Goal: Task Accomplishment & Management: Manage account settings

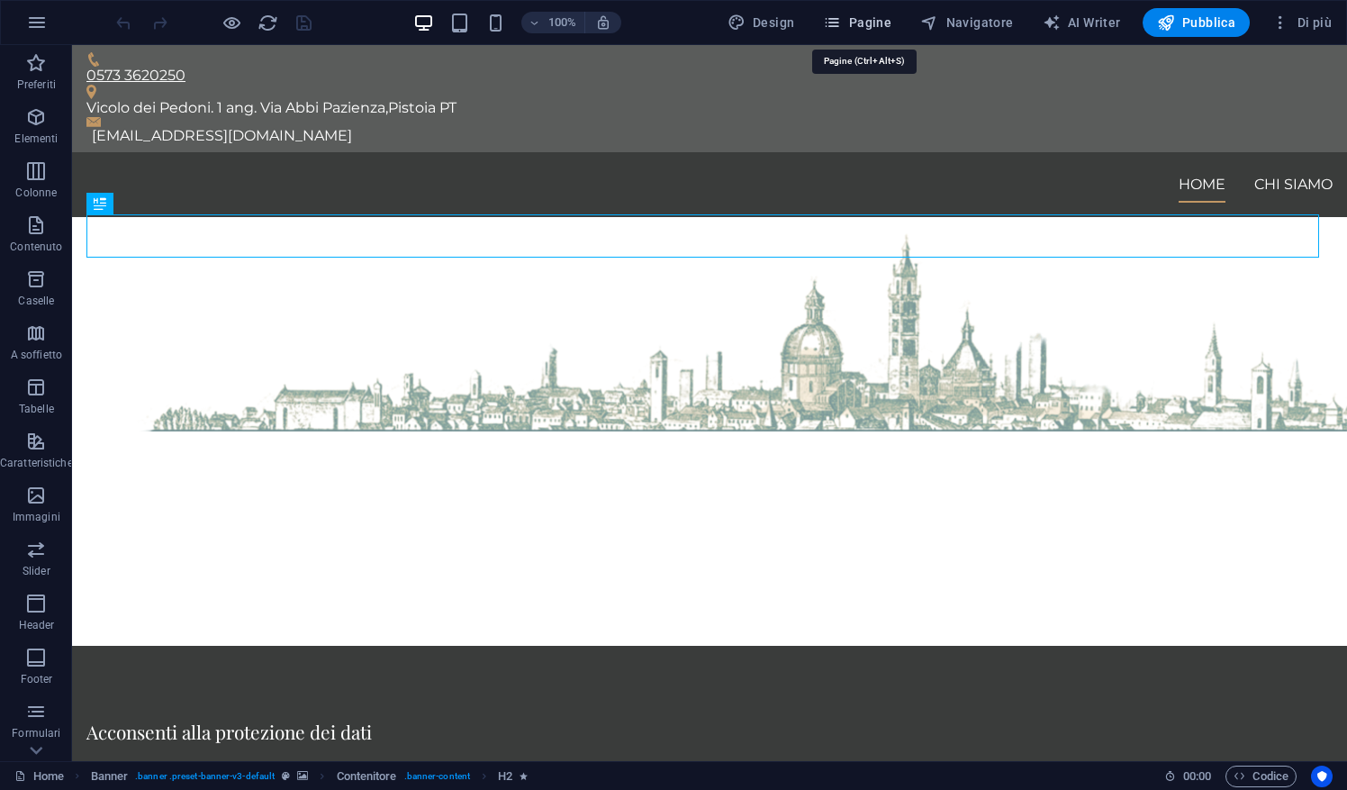
click at [883, 32] on button "Pagine" at bounding box center [857, 22] width 83 height 29
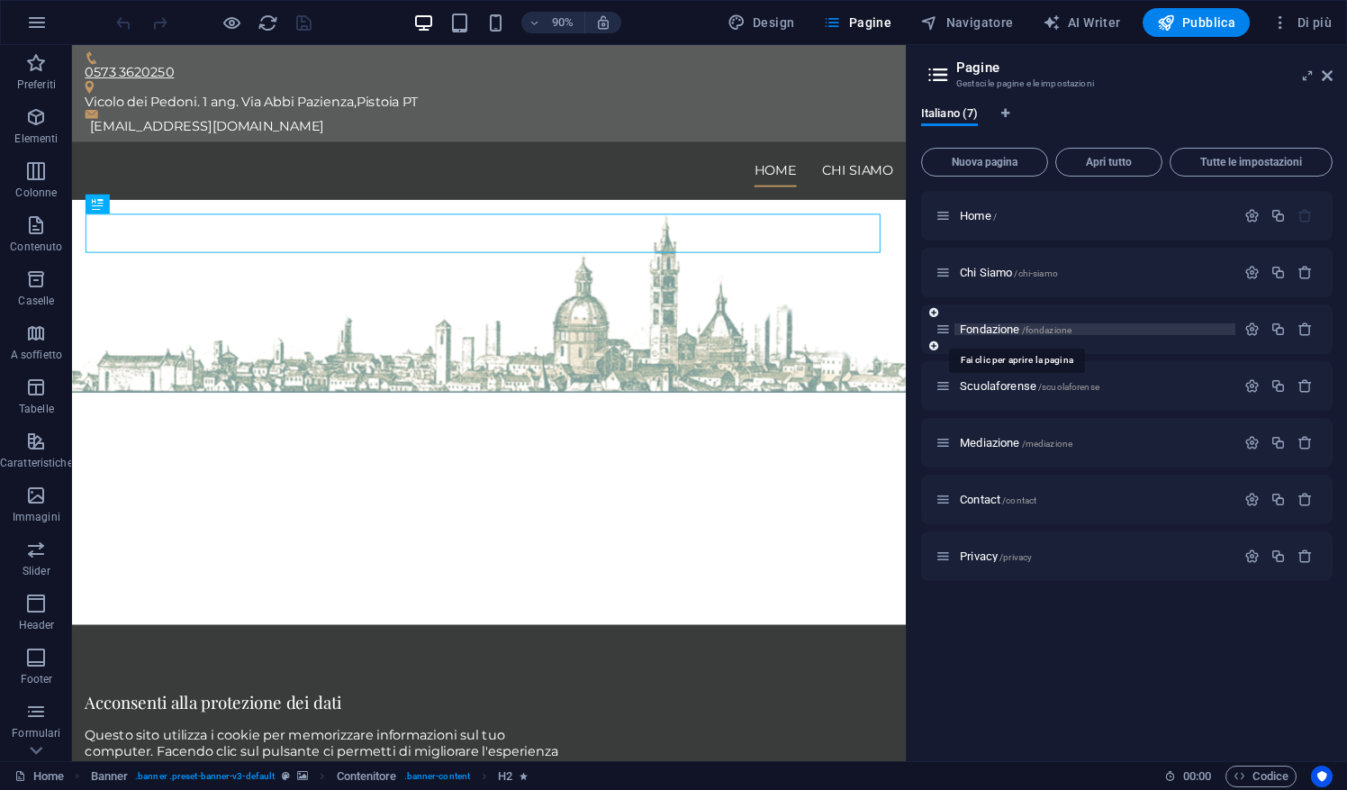
click at [999, 333] on span "Fondazione /fondazione" at bounding box center [1016, 329] width 112 height 14
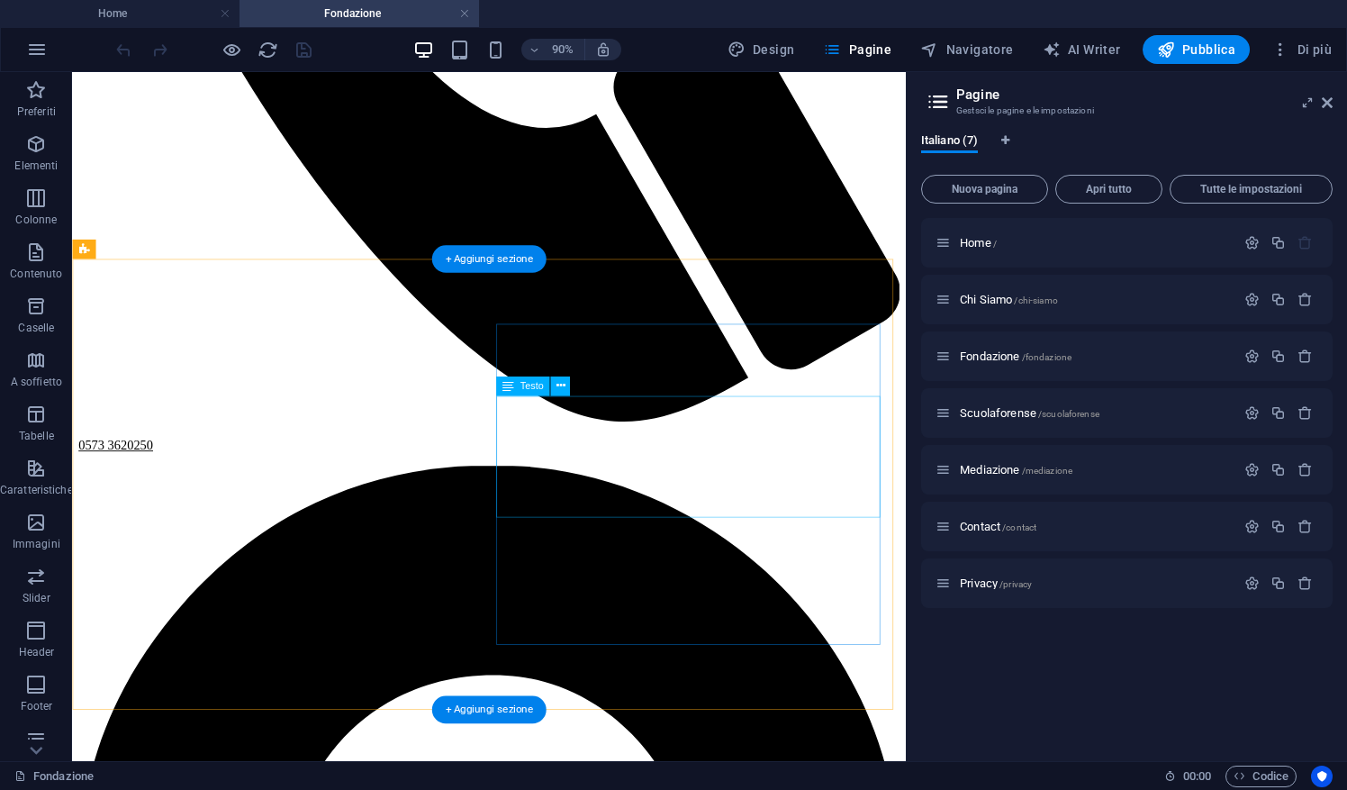
scroll to position [831, 0]
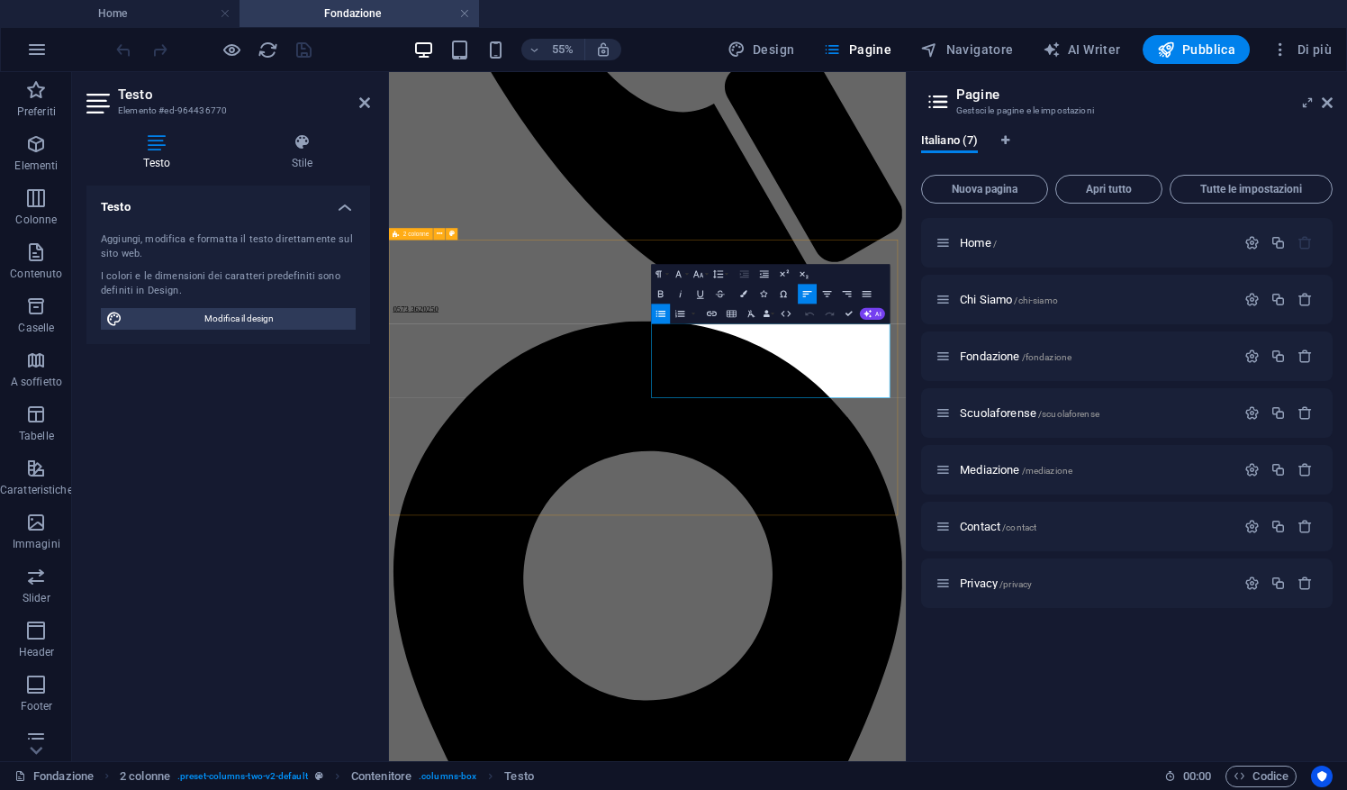
scroll to position [739, 0]
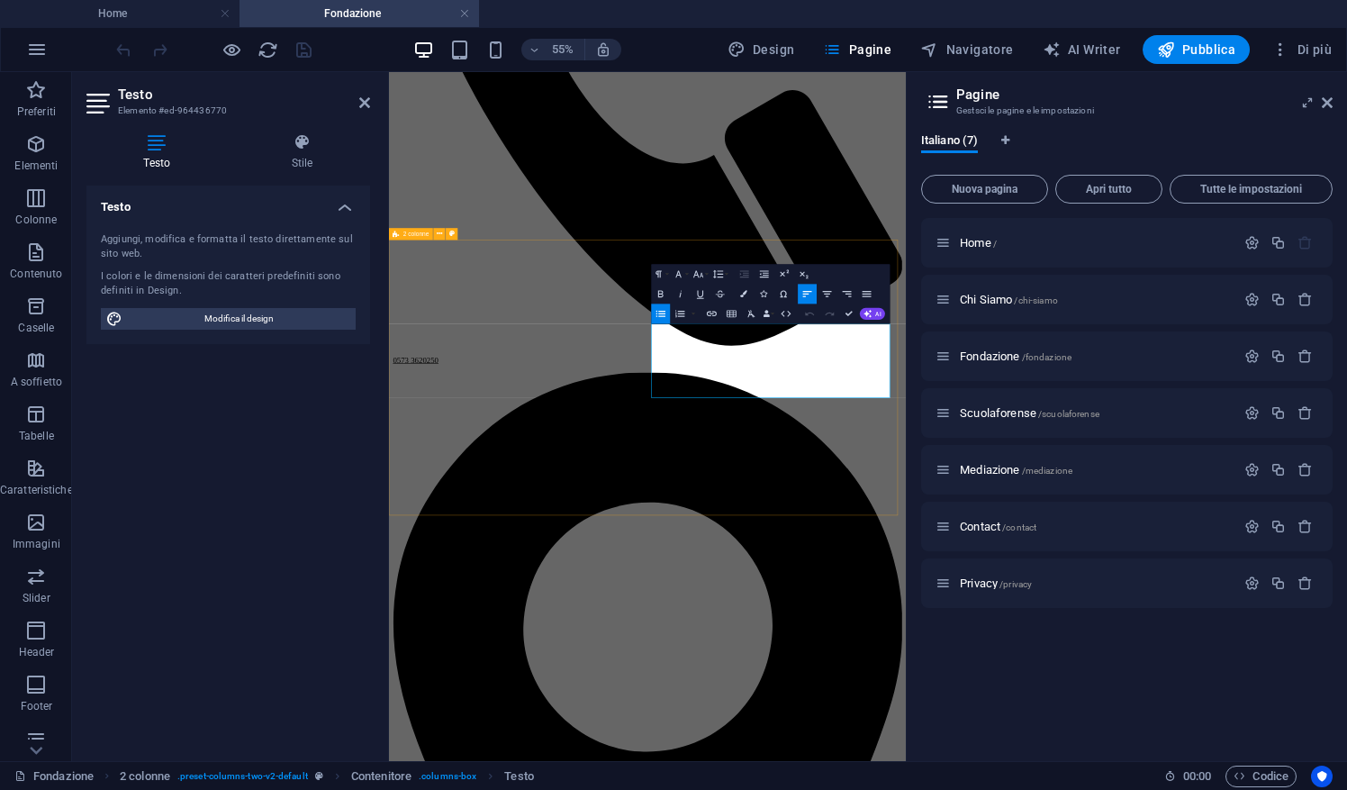
drag, startPoint x: 1244, startPoint y: 631, endPoint x: 853, endPoint y: 623, distance: 391.0
click at [222, 516] on div "Testo Aggiungi, modifica e formatta il testo direttamente sul sito web. I color…" at bounding box center [228, 466] width 284 height 561
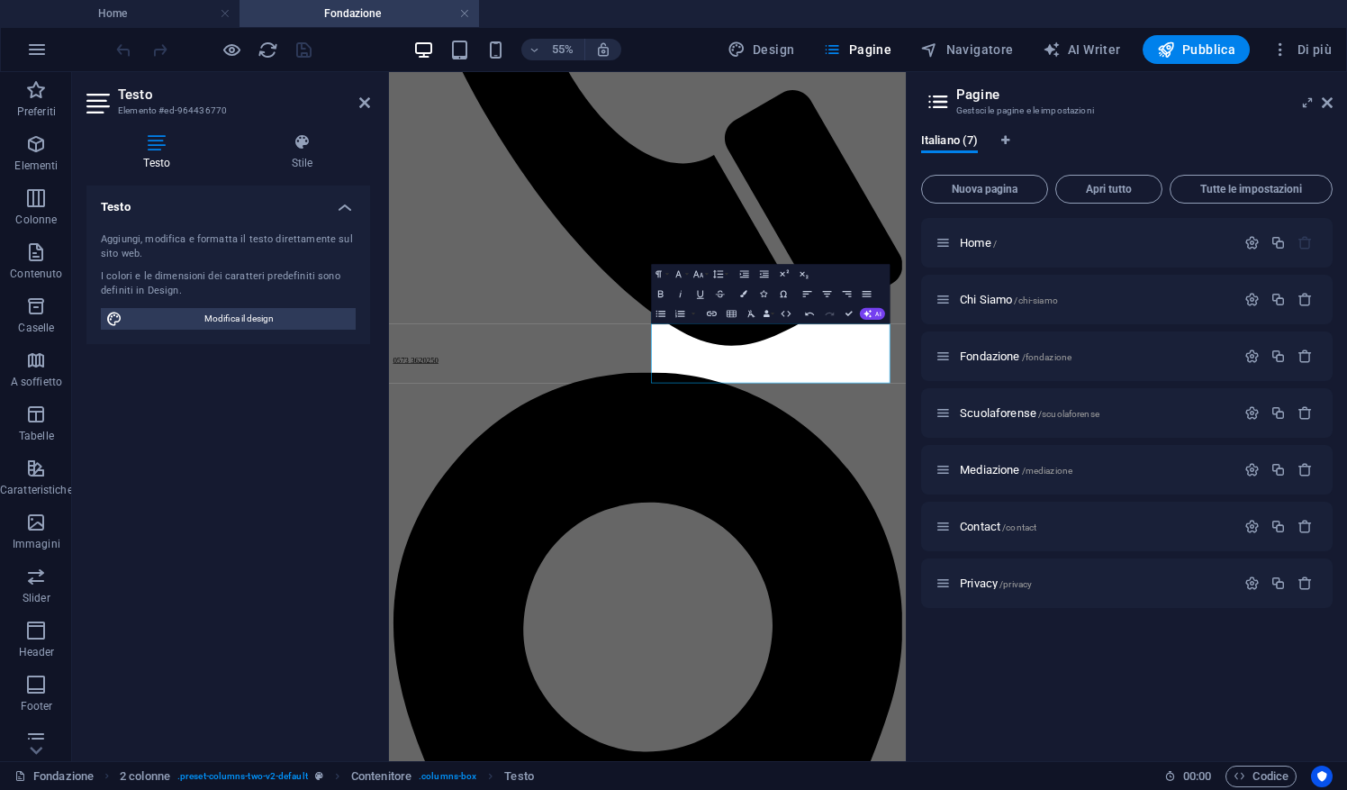
click at [260, 409] on div "Testo Aggiungi, modifica e formatta il testo direttamente sul sito web. I color…" at bounding box center [228, 466] width 284 height 561
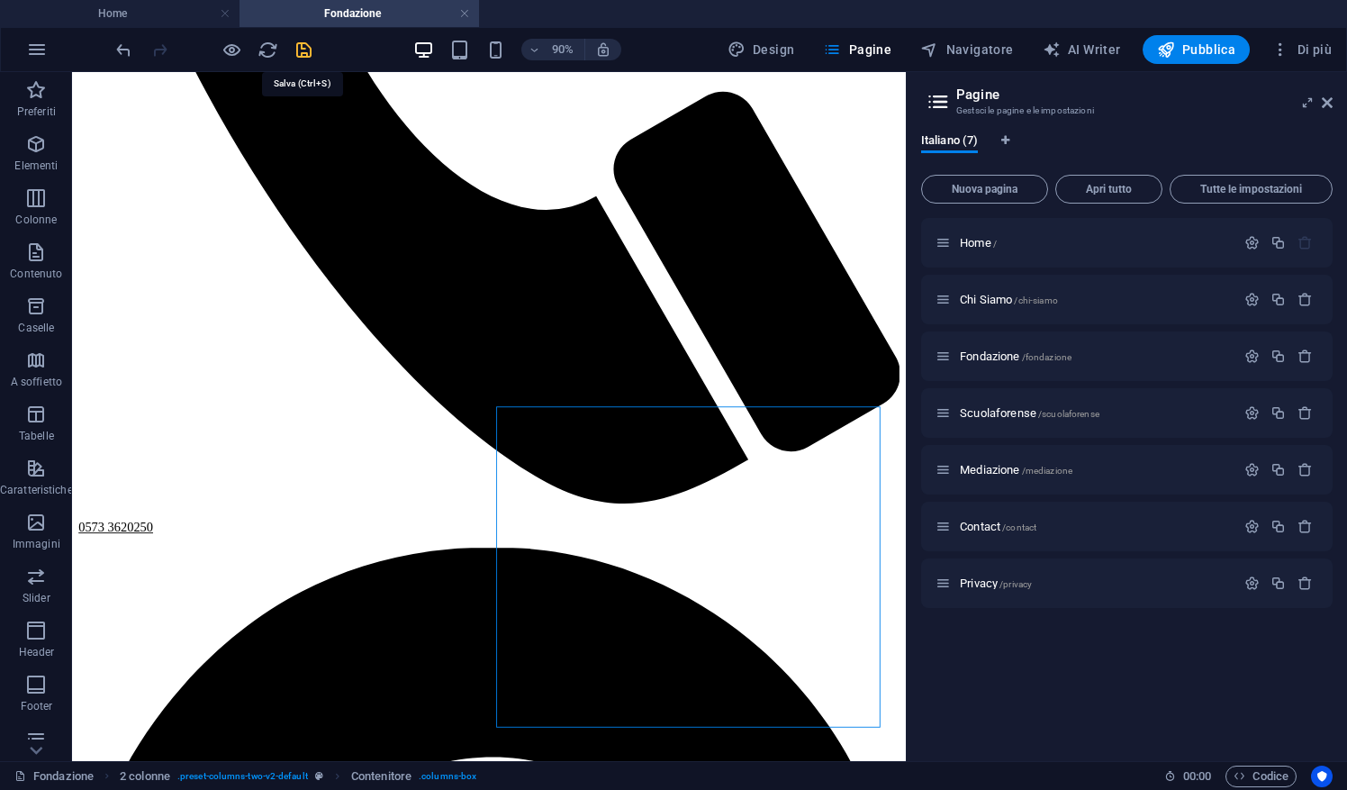
click at [304, 41] on icon "save" at bounding box center [304, 50] width 21 height 21
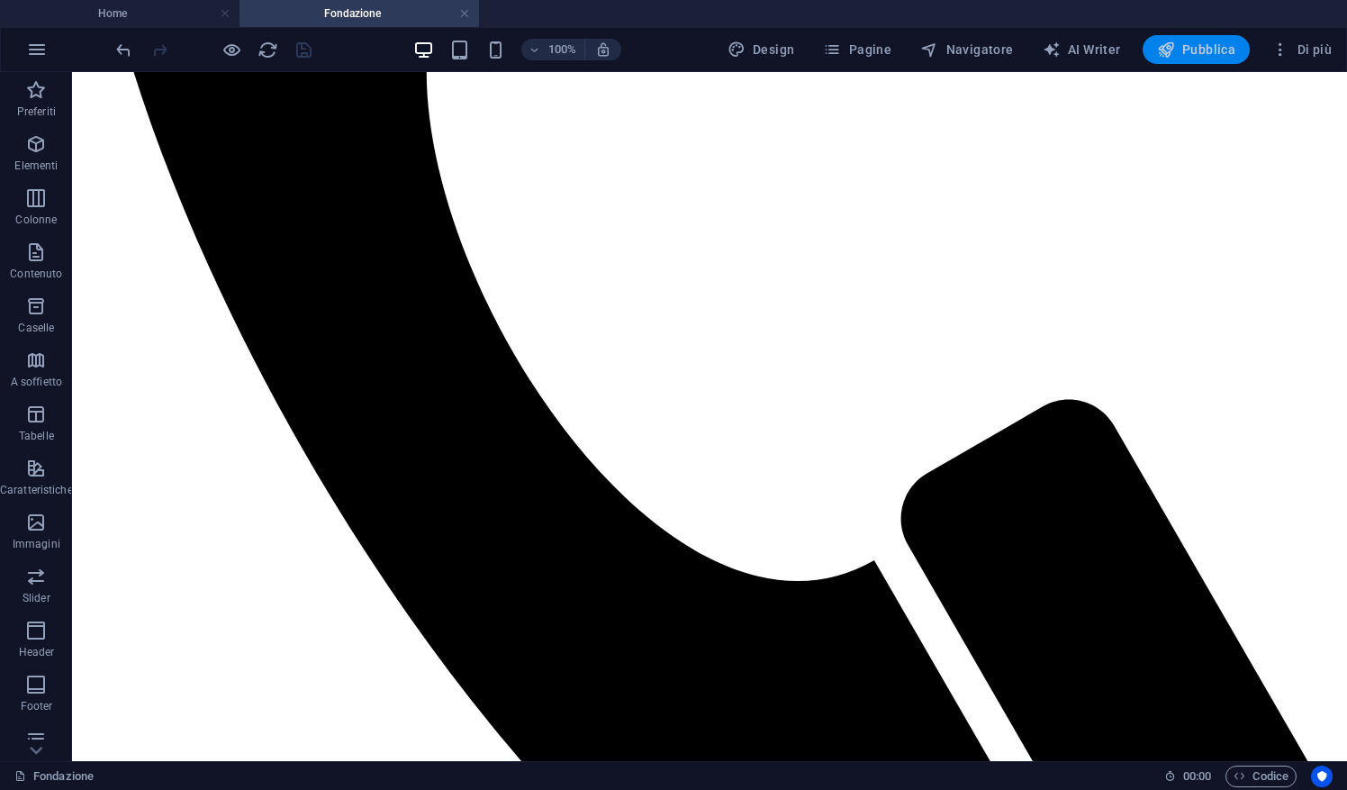
click at [1188, 48] on span "Pubblica" at bounding box center [1196, 50] width 79 height 18
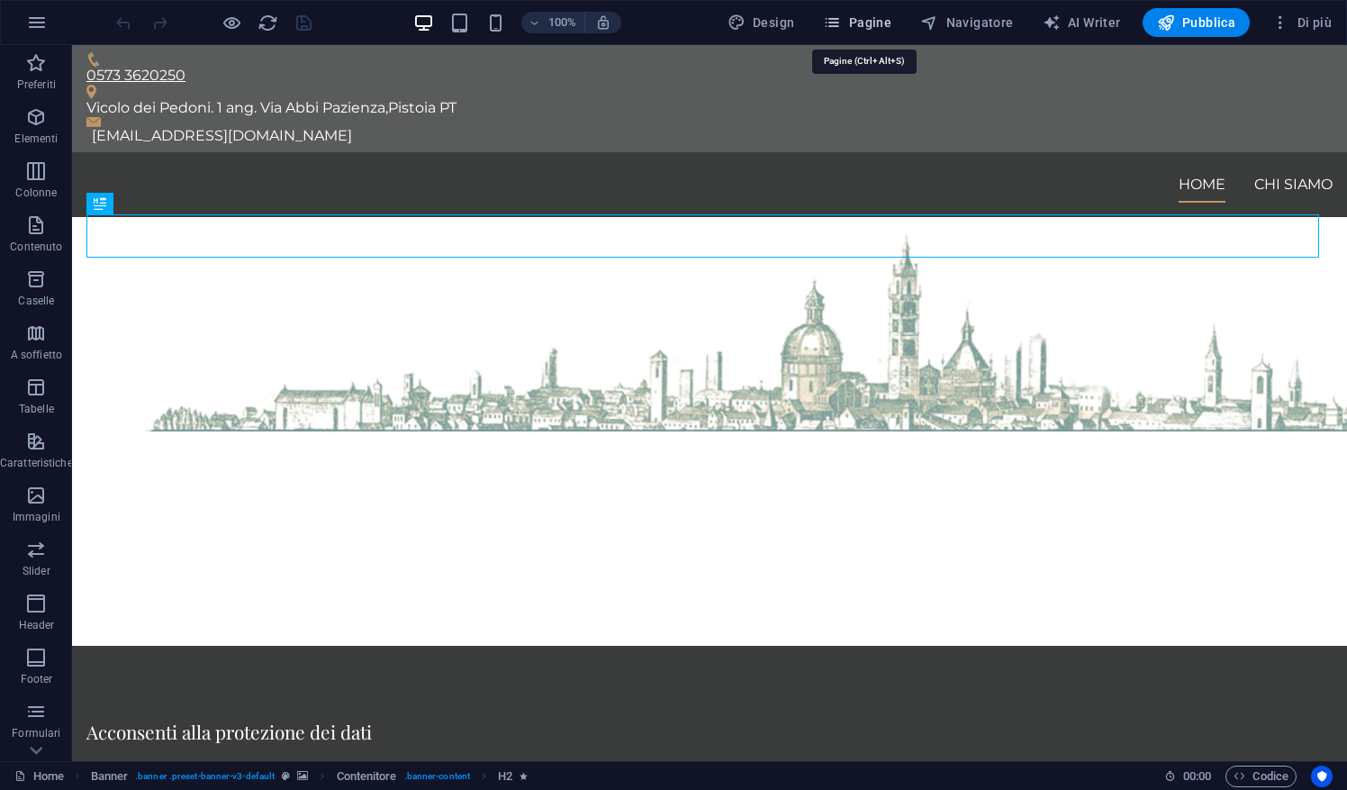
click at [875, 23] on span "Pagine" at bounding box center [857, 23] width 68 height 18
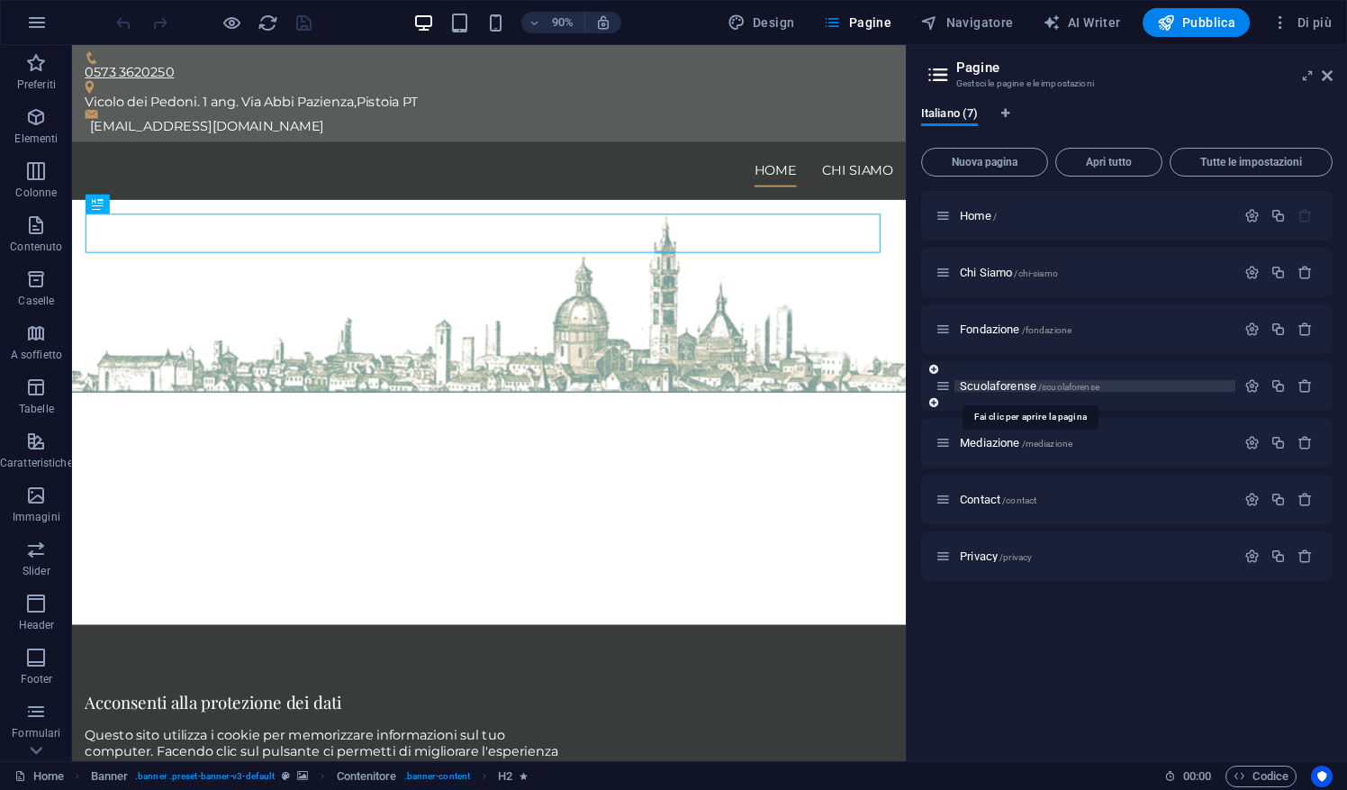
click at [995, 382] on span "Scuolaforense /scuolaforense" at bounding box center [1030, 386] width 140 height 14
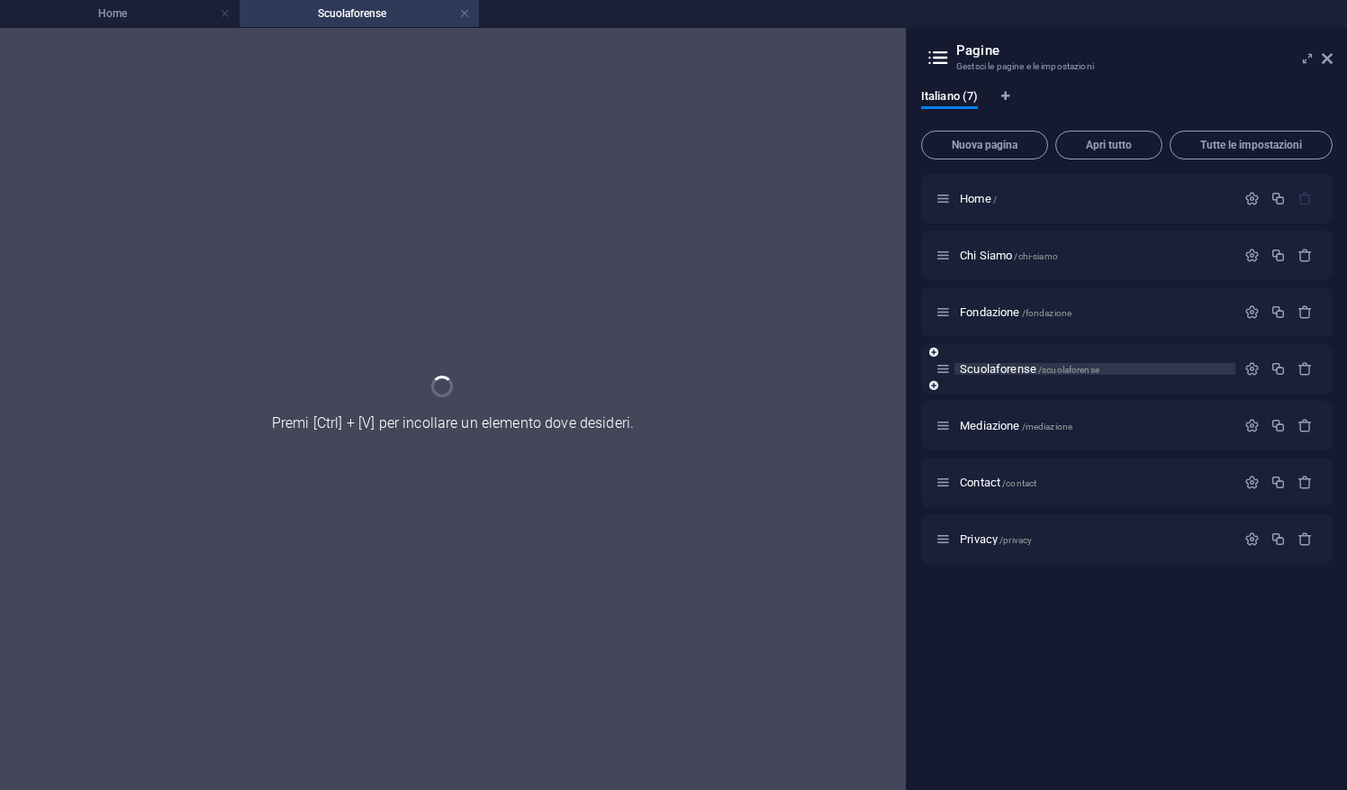
click at [995, 382] on div "Scuolaforense /scuolaforense" at bounding box center [1127, 369] width 412 height 50
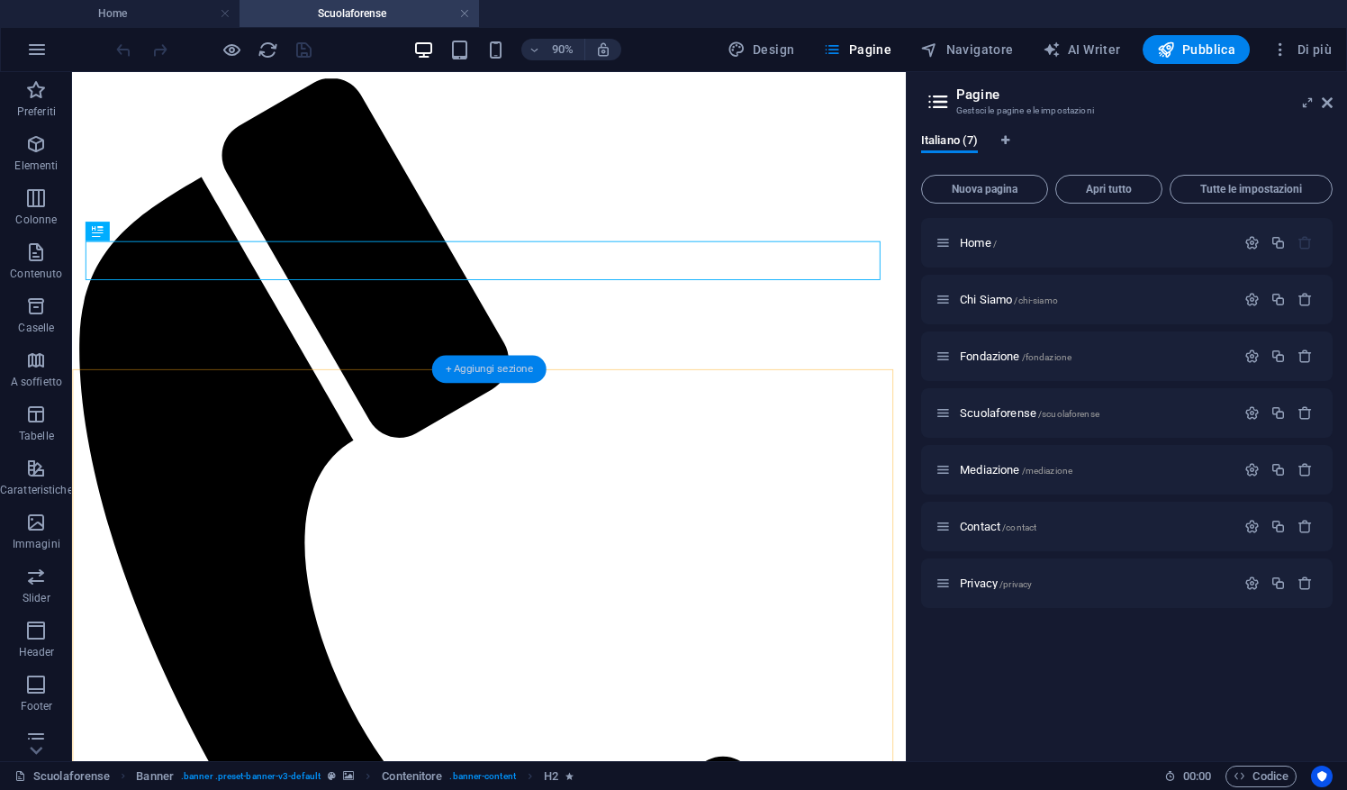
click at [497, 376] on div "+ Aggiungi sezione" at bounding box center [488, 369] width 113 height 28
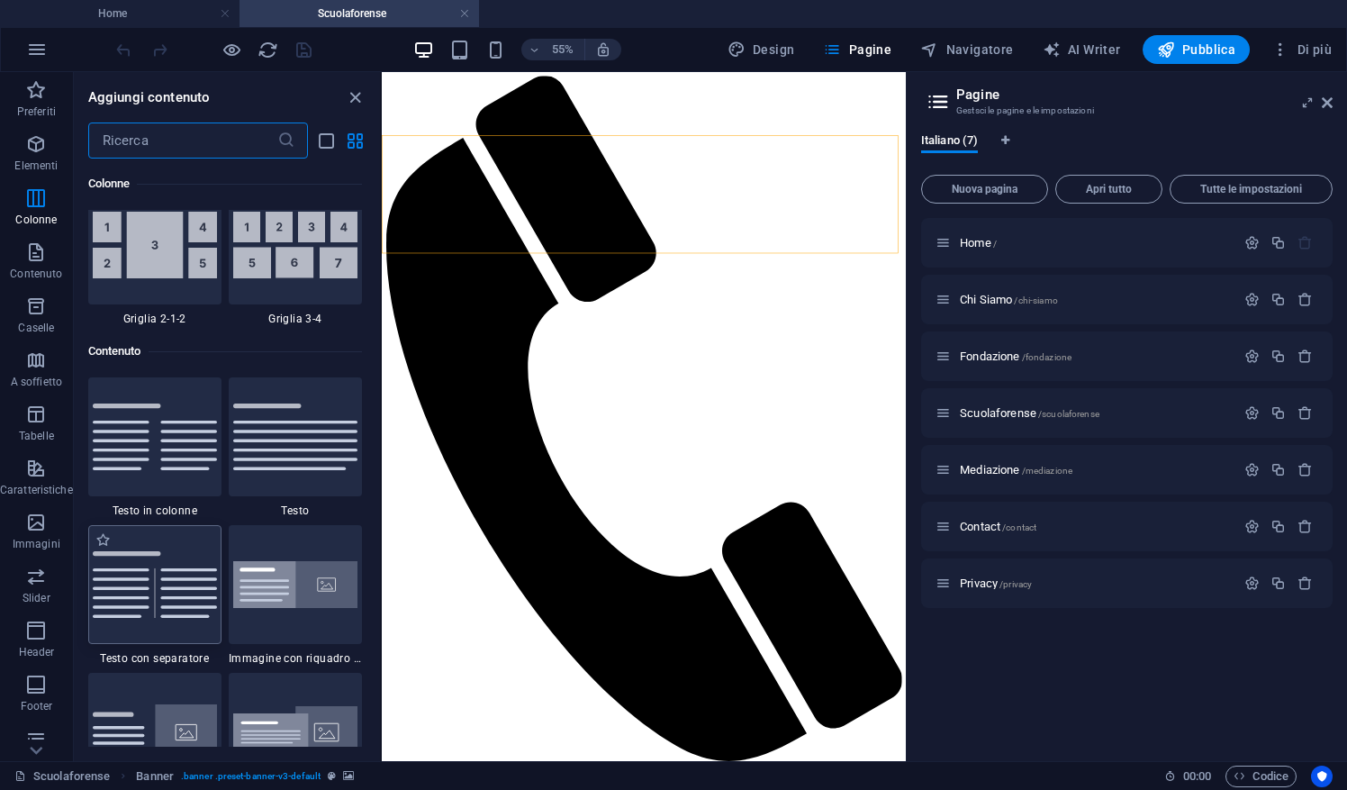
scroll to position [2955, 0]
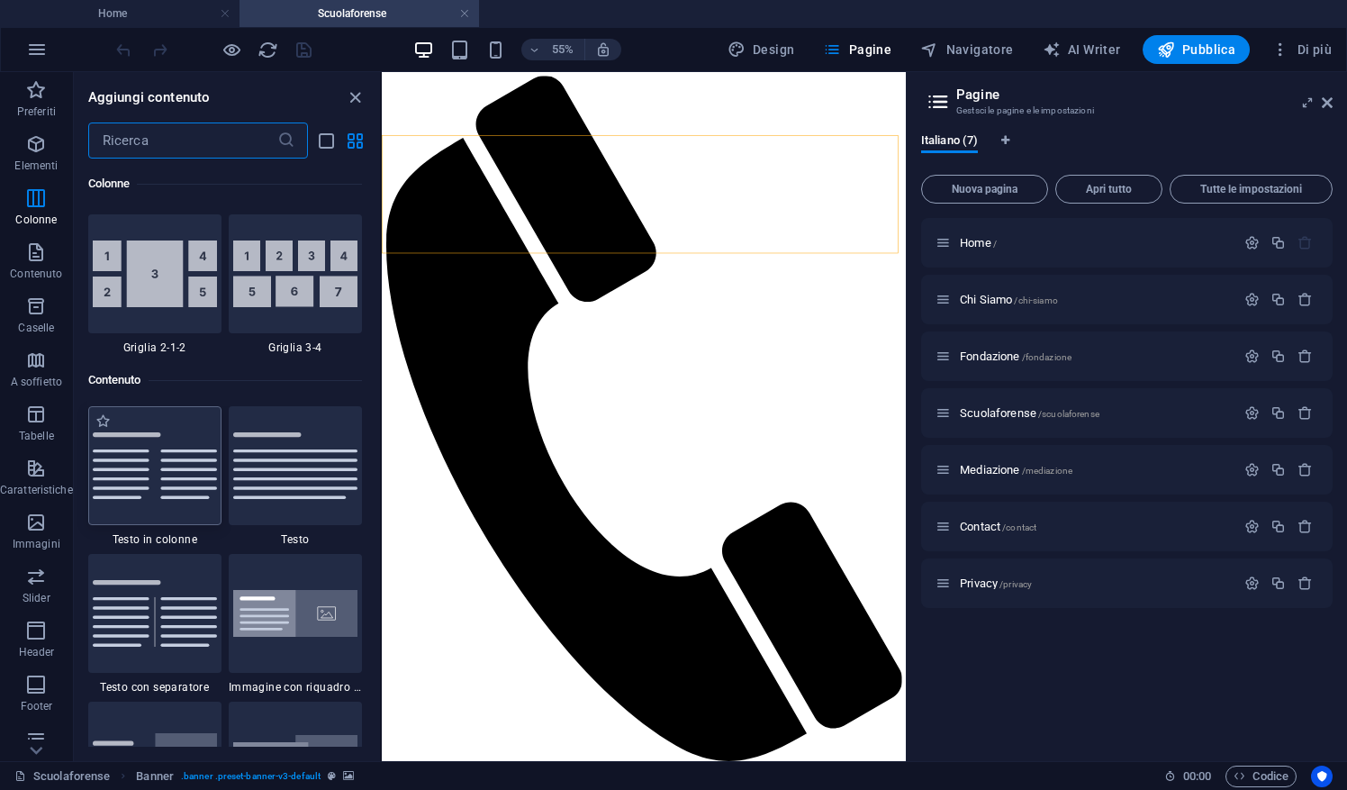
click at [153, 487] on img at bounding box center [155, 465] width 124 height 67
click at [382, 487] on div "Trascina qui per sostituire il contenuto esistente. Premi “Ctrl” se vuoi creare…" at bounding box center [644, 416] width 524 height 689
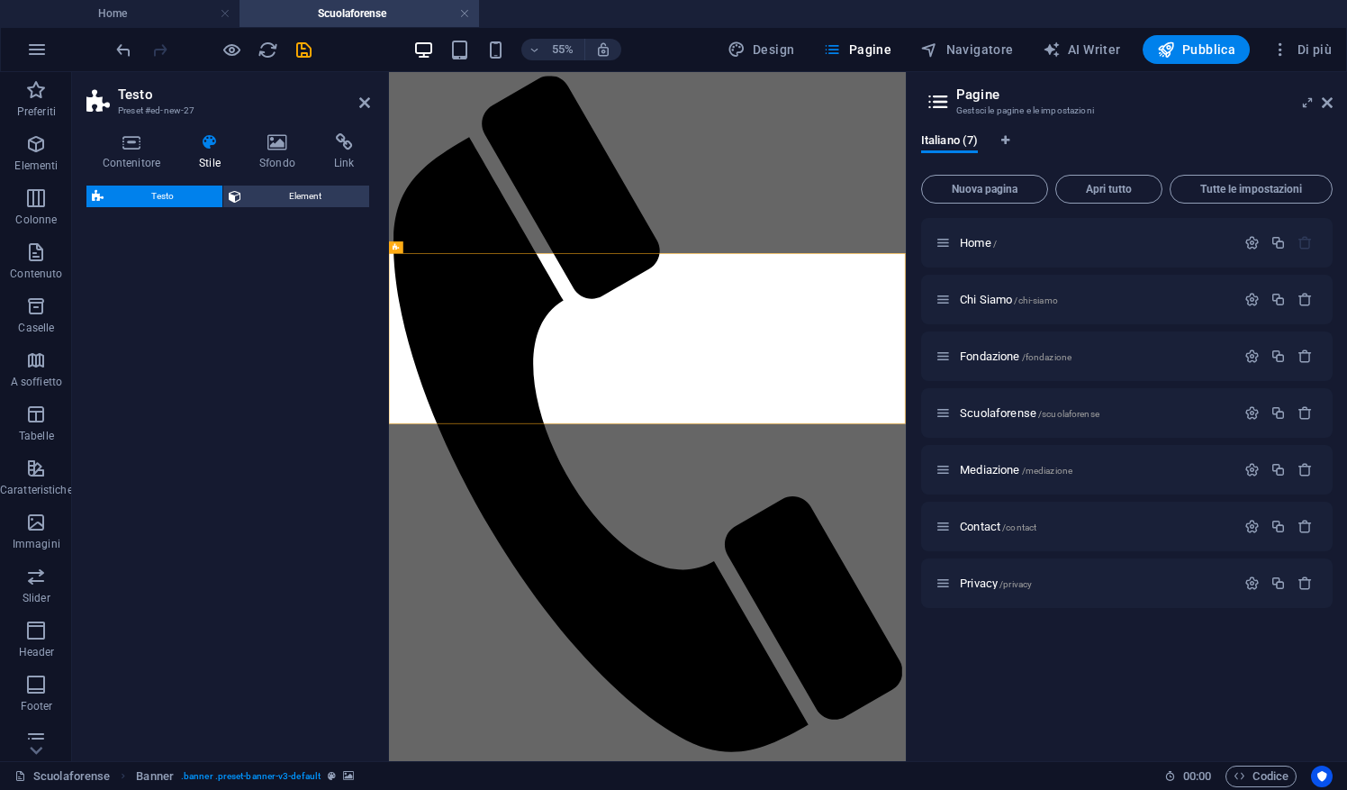
select select "rem"
select select "preset-text-v2-columns"
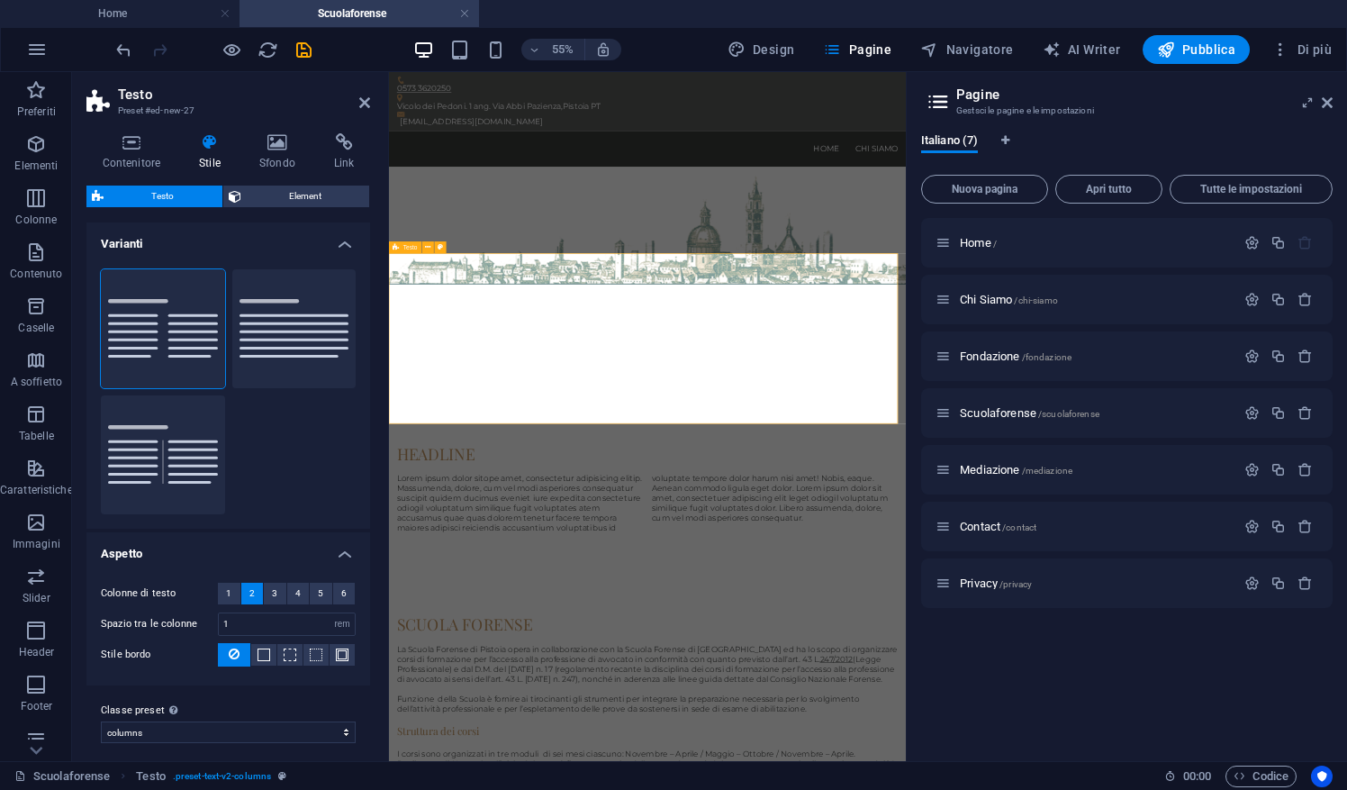
click at [359, 105] on icon at bounding box center [364, 102] width 11 height 14
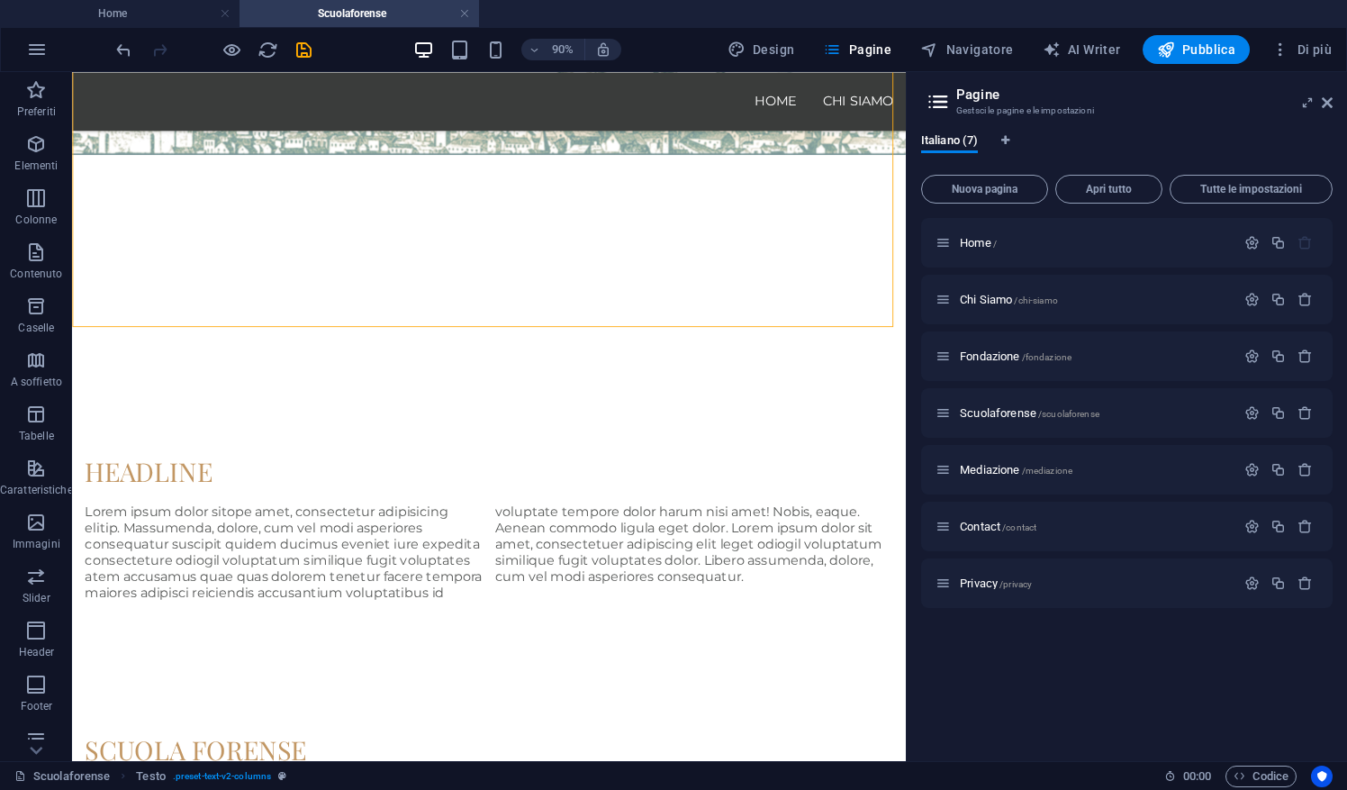
scroll to position [189, 0]
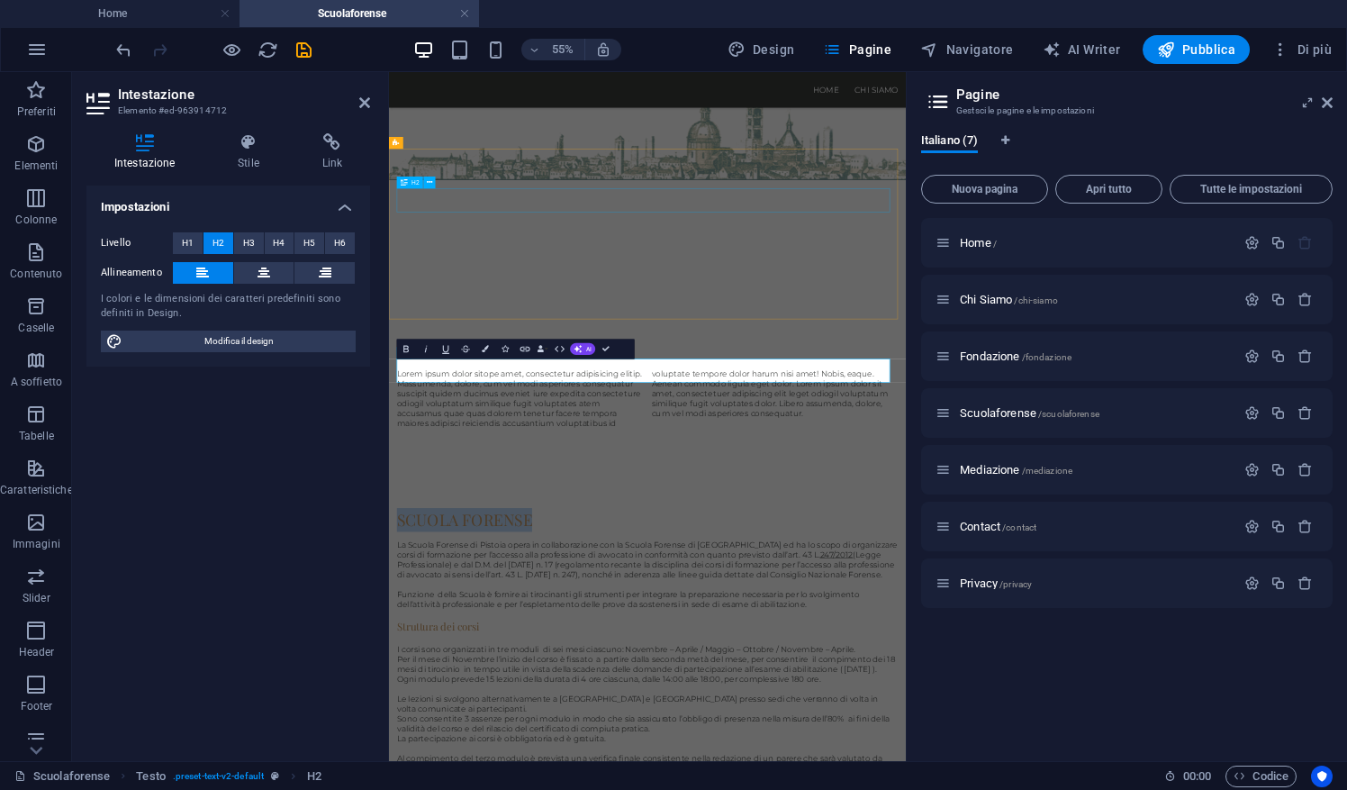
click at [565, 556] on div "Headline" at bounding box center [858, 577] width 911 height 43
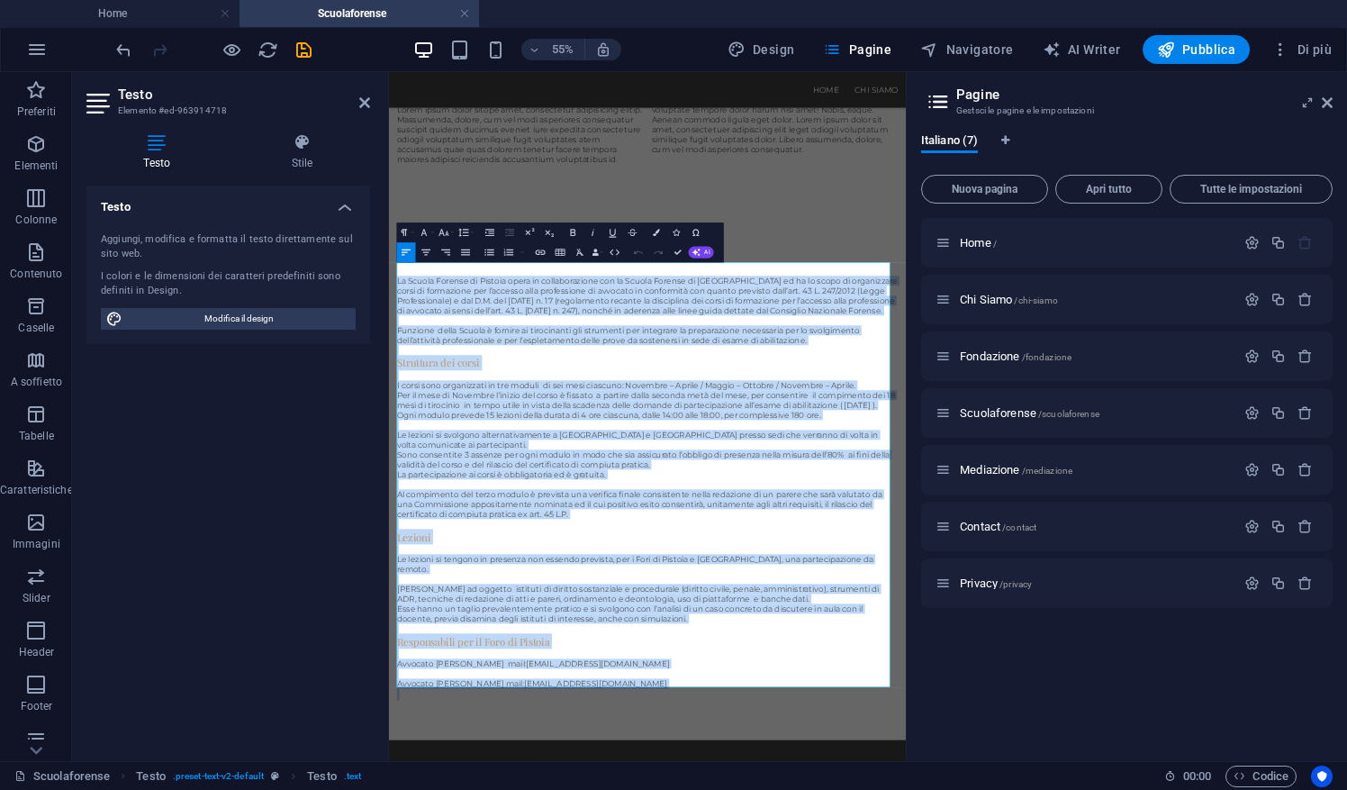
scroll to position [807, 0]
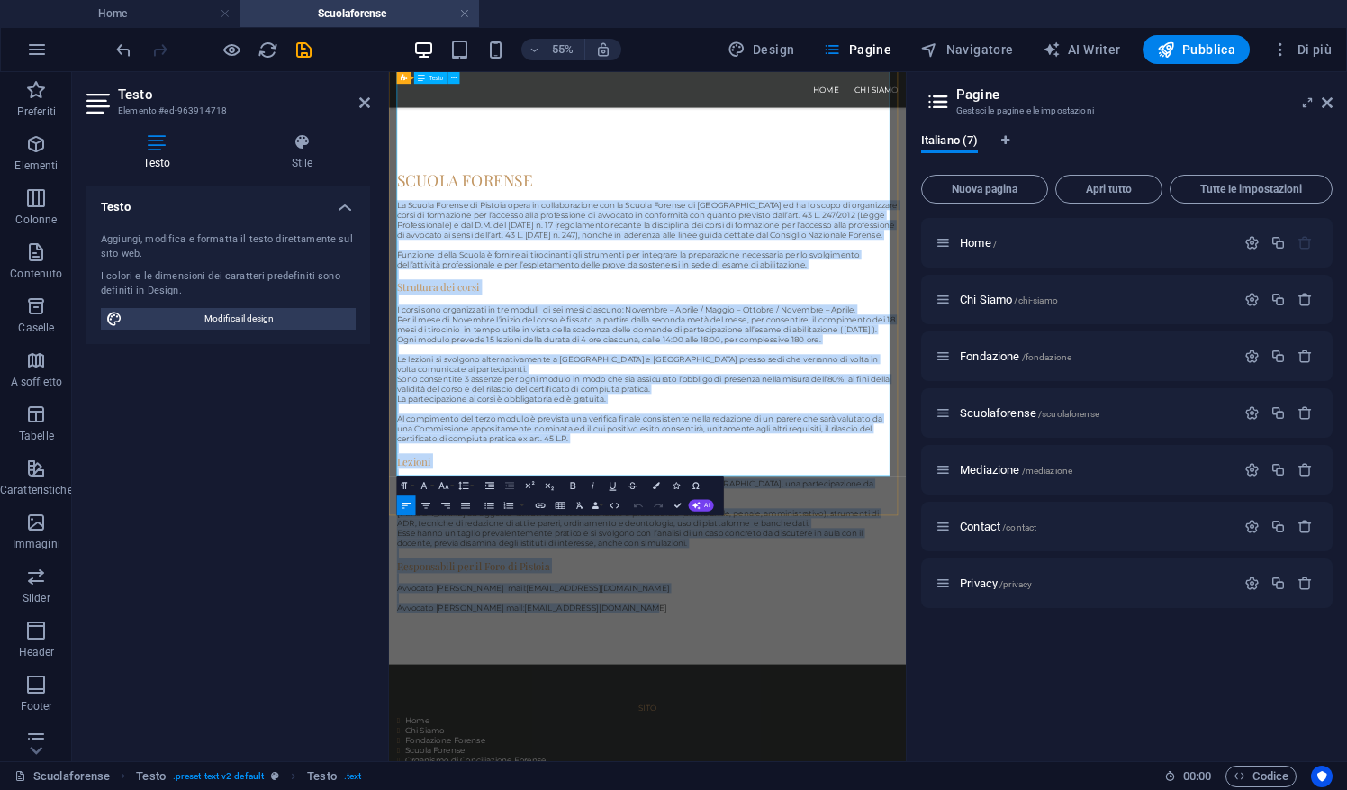
drag, startPoint x: 403, startPoint y: 815, endPoint x: 850, endPoint y: 767, distance: 449.3
click at [850, 767] on div "La Scuola Forense di Pistoia opera in collaborazione con la Scuola Forense di […" at bounding box center [858, 691] width 911 height 773
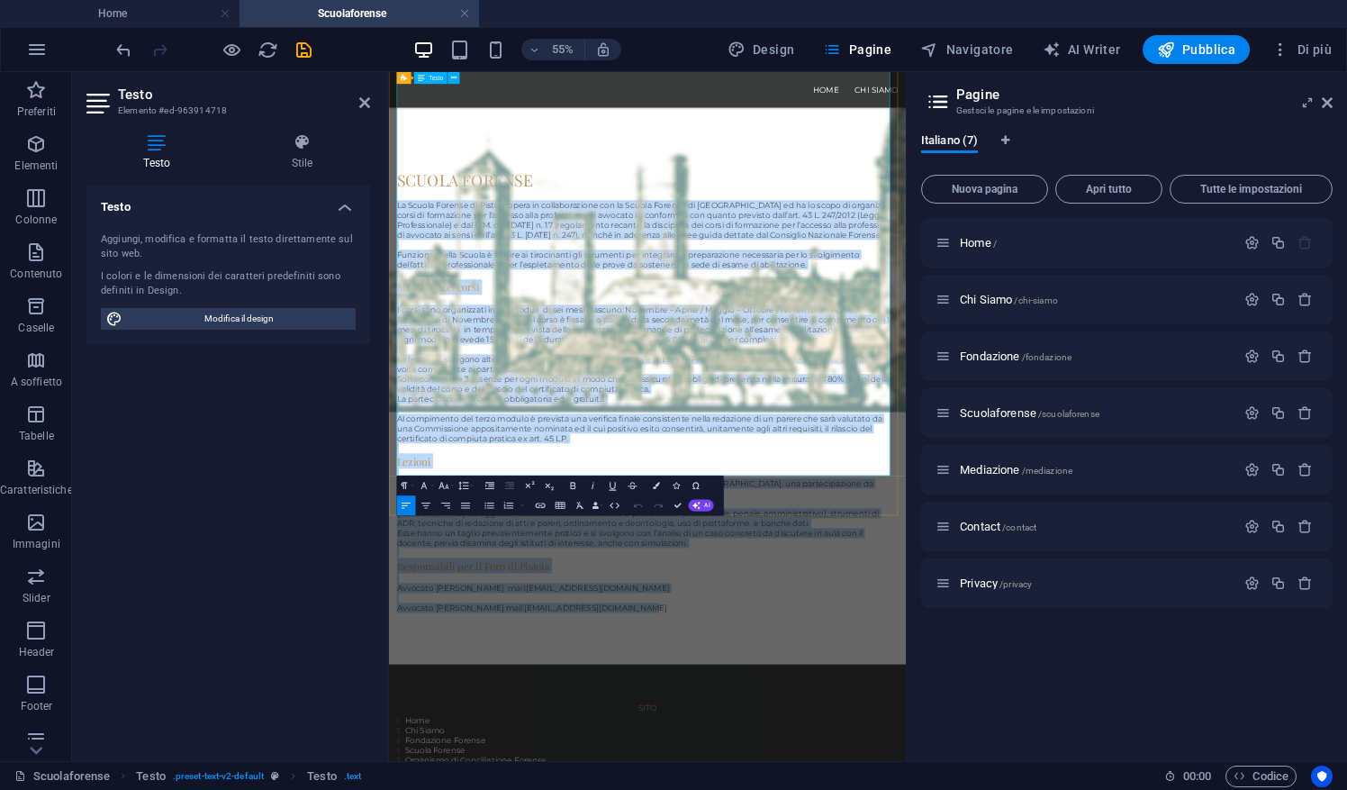
copy div "Lo Ipsumd Sitamet co Adipisc elits do eiusmodtempori utl et Dolore Magnaal en A…"
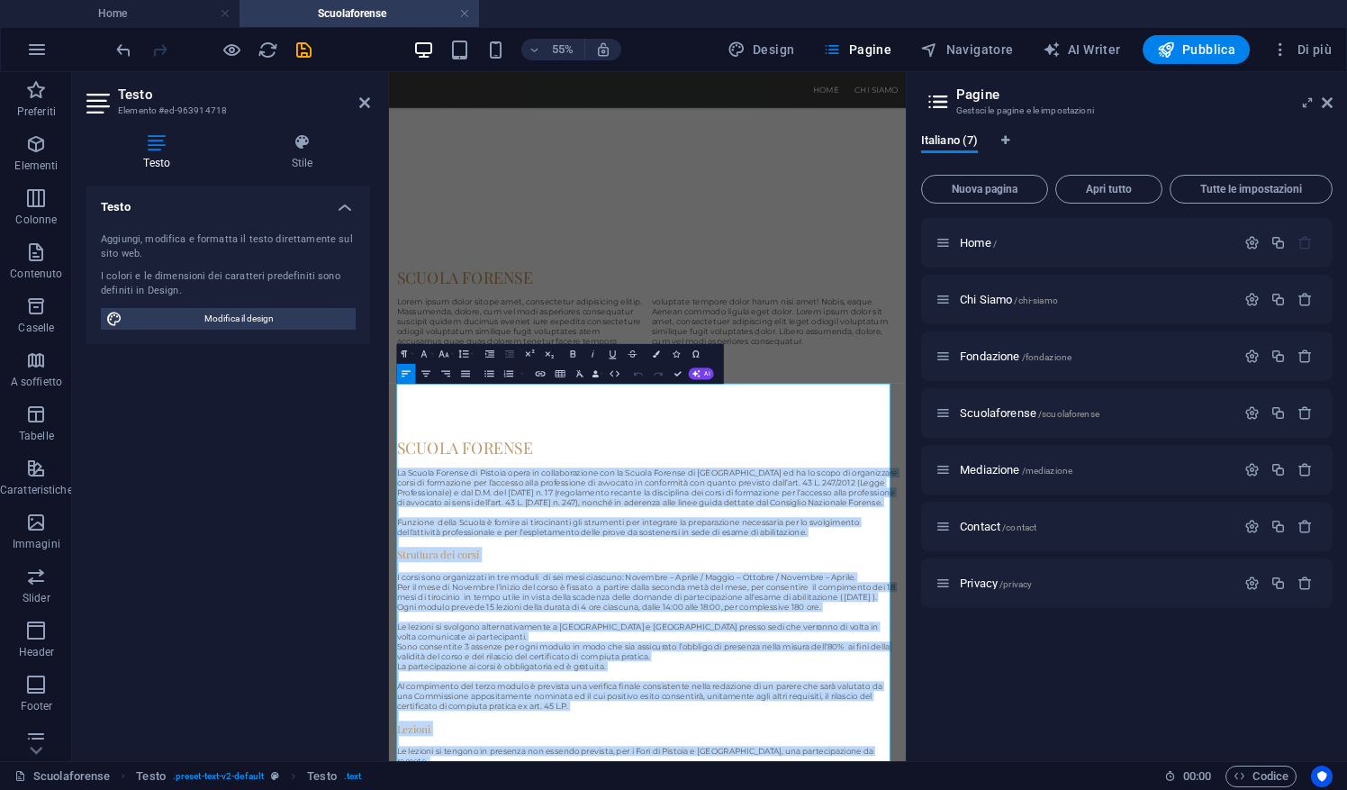
scroll to position [0, 0]
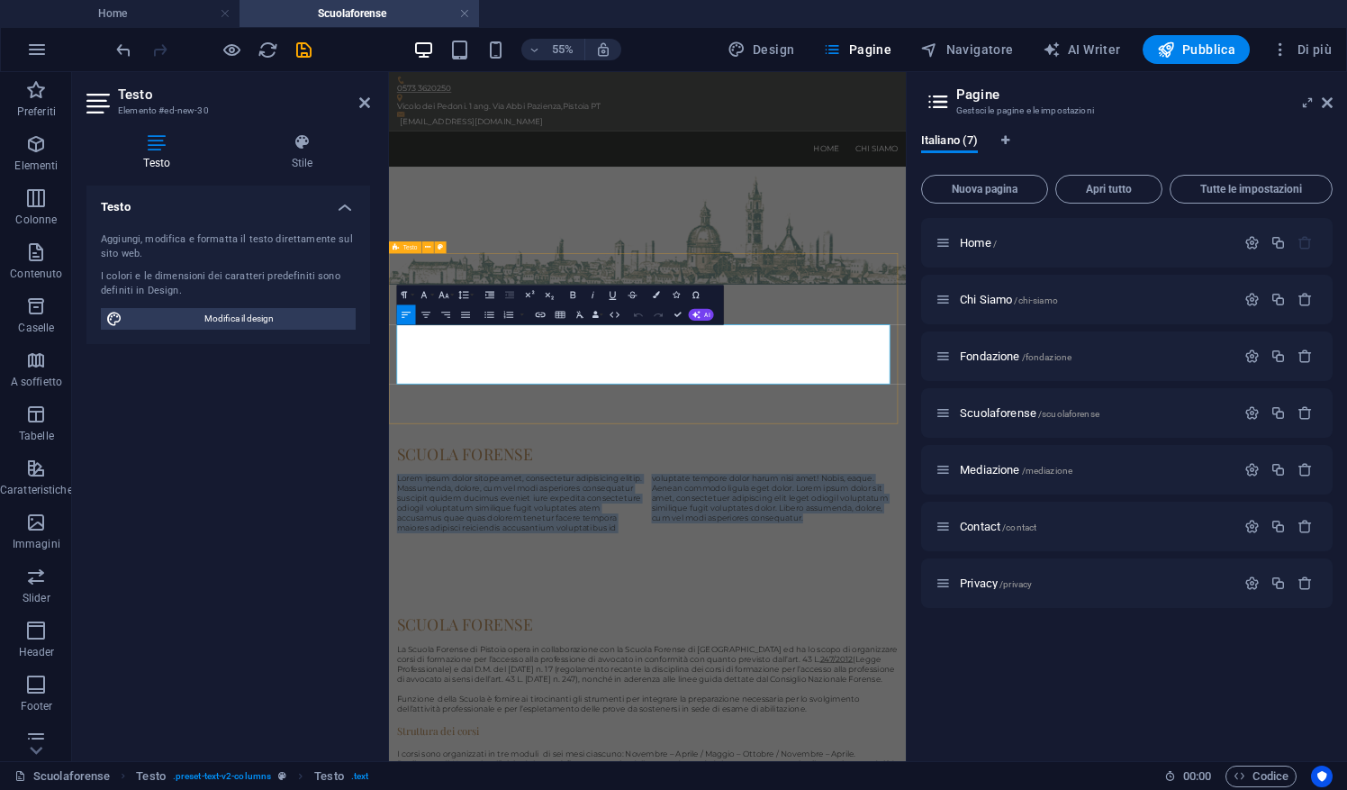
drag, startPoint x: 1163, startPoint y: 610, endPoint x: 392, endPoint y: 532, distance: 774.8
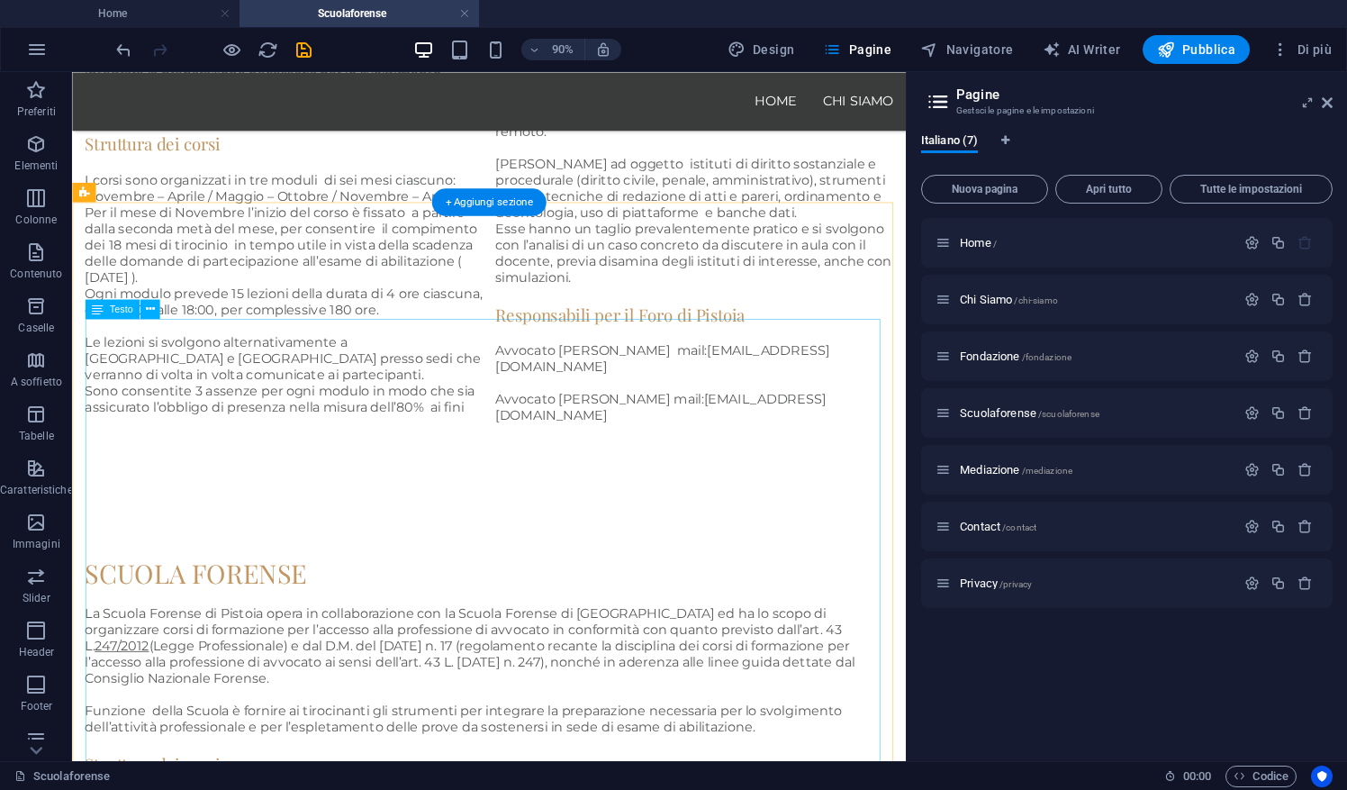
scroll to position [981, 0]
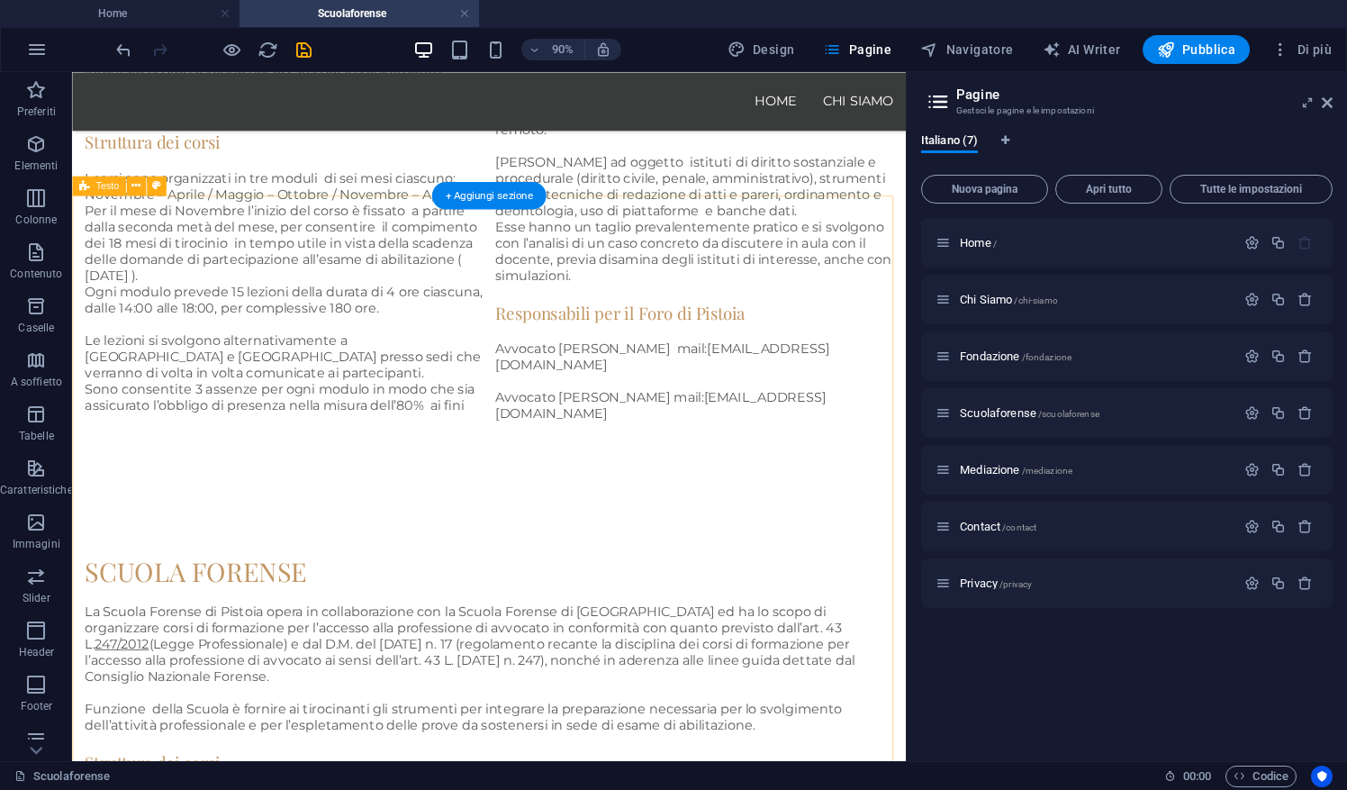
click at [147, 187] on button at bounding box center [157, 186] width 20 height 20
select select "preset-text-v2-default"
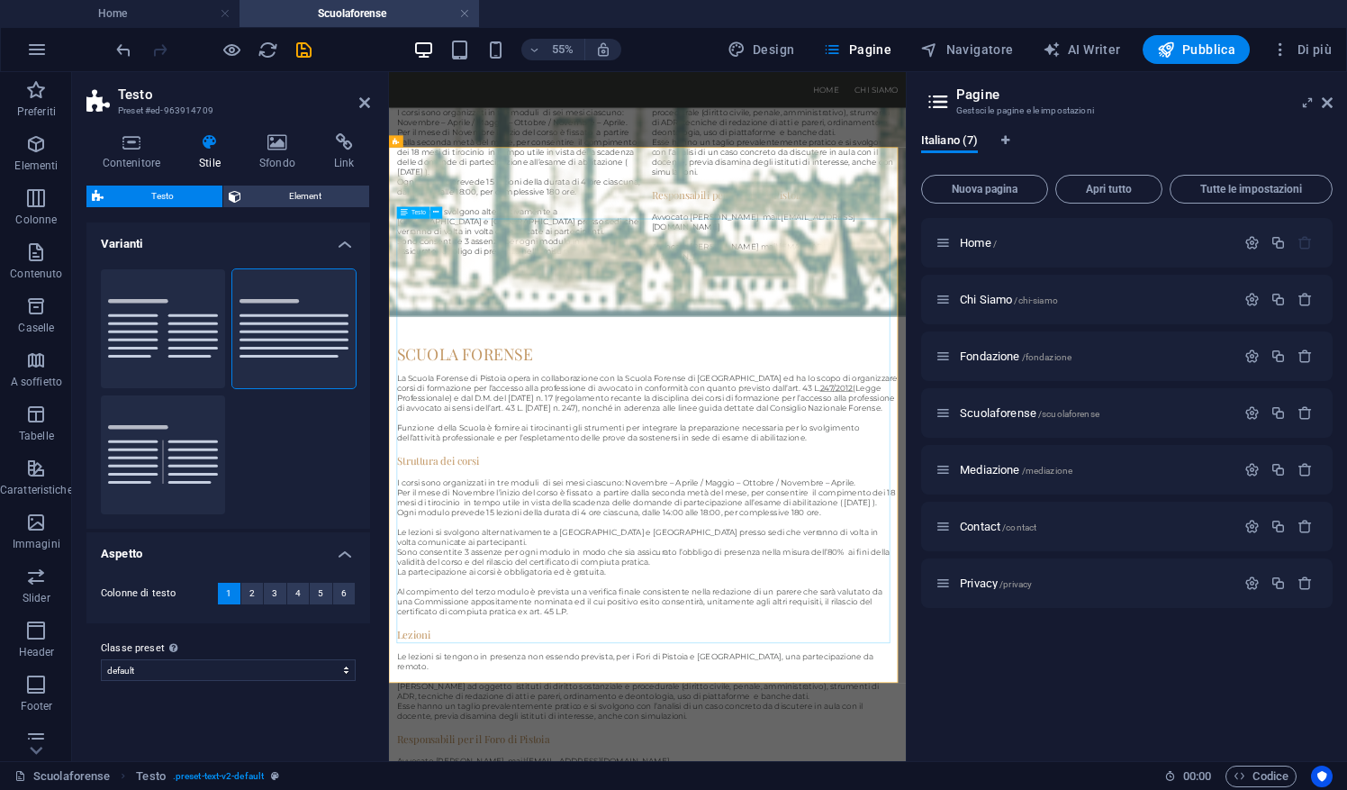
click at [368, 99] on icon at bounding box center [364, 102] width 11 height 14
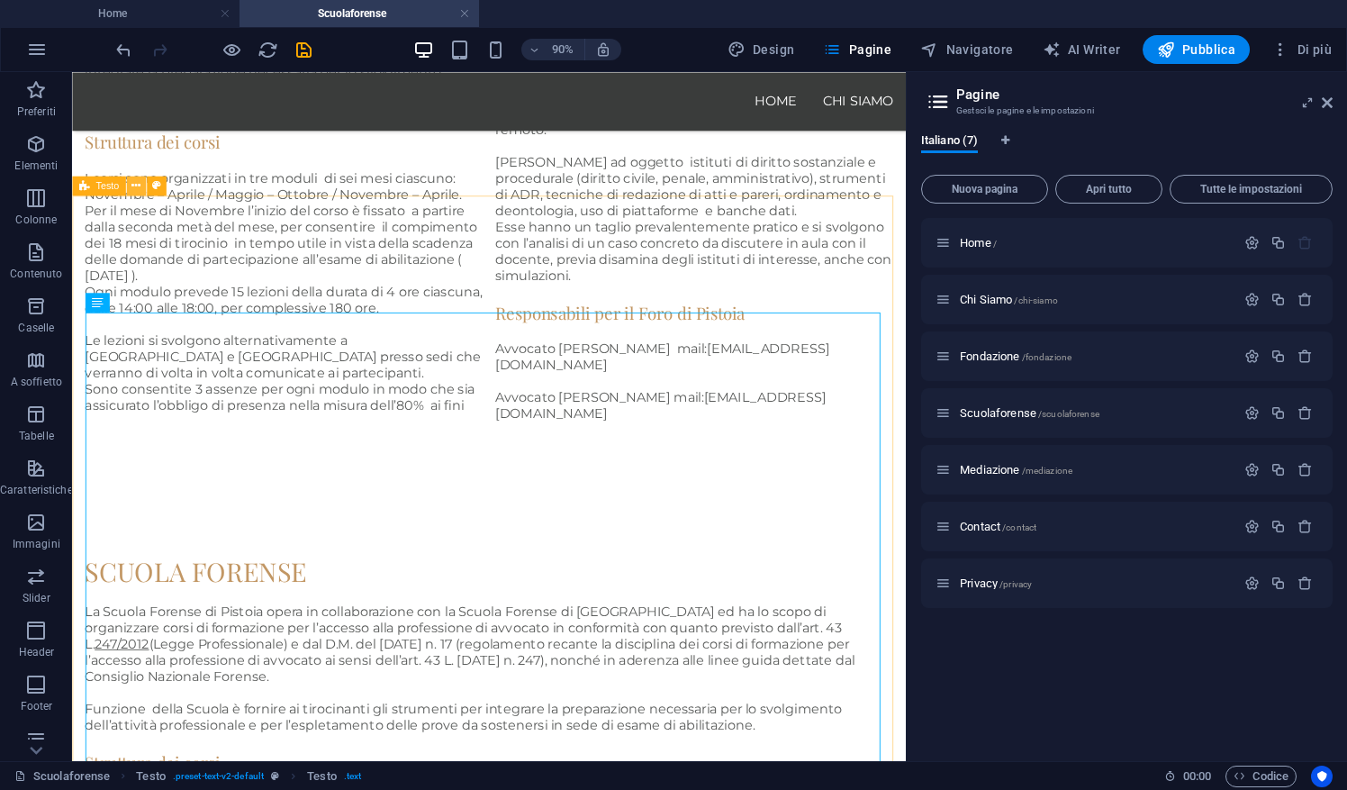
click at [130, 184] on button at bounding box center [136, 186] width 20 height 20
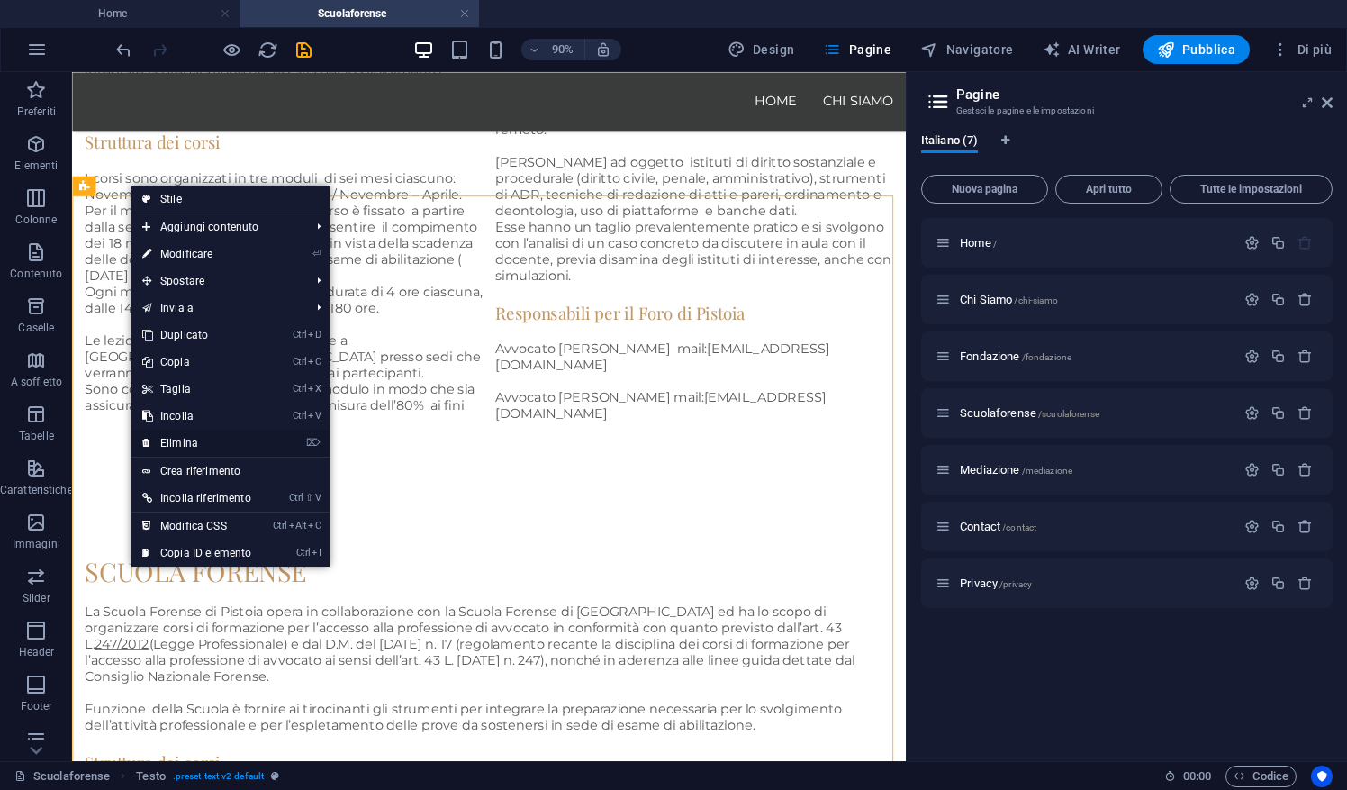
click at [195, 443] on link "⌦ Elimina" at bounding box center [196, 443] width 131 height 27
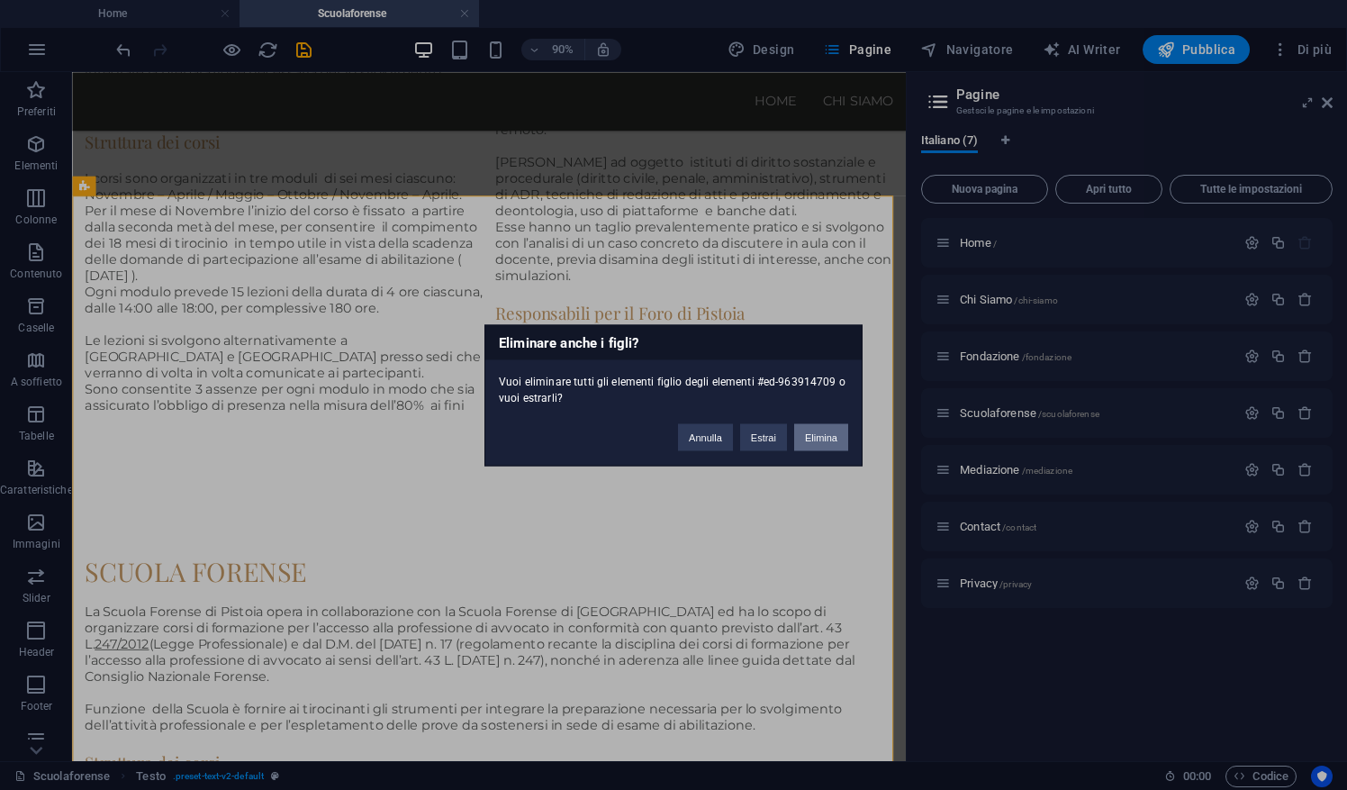
click at [811, 440] on button "Elimina" at bounding box center [821, 436] width 54 height 27
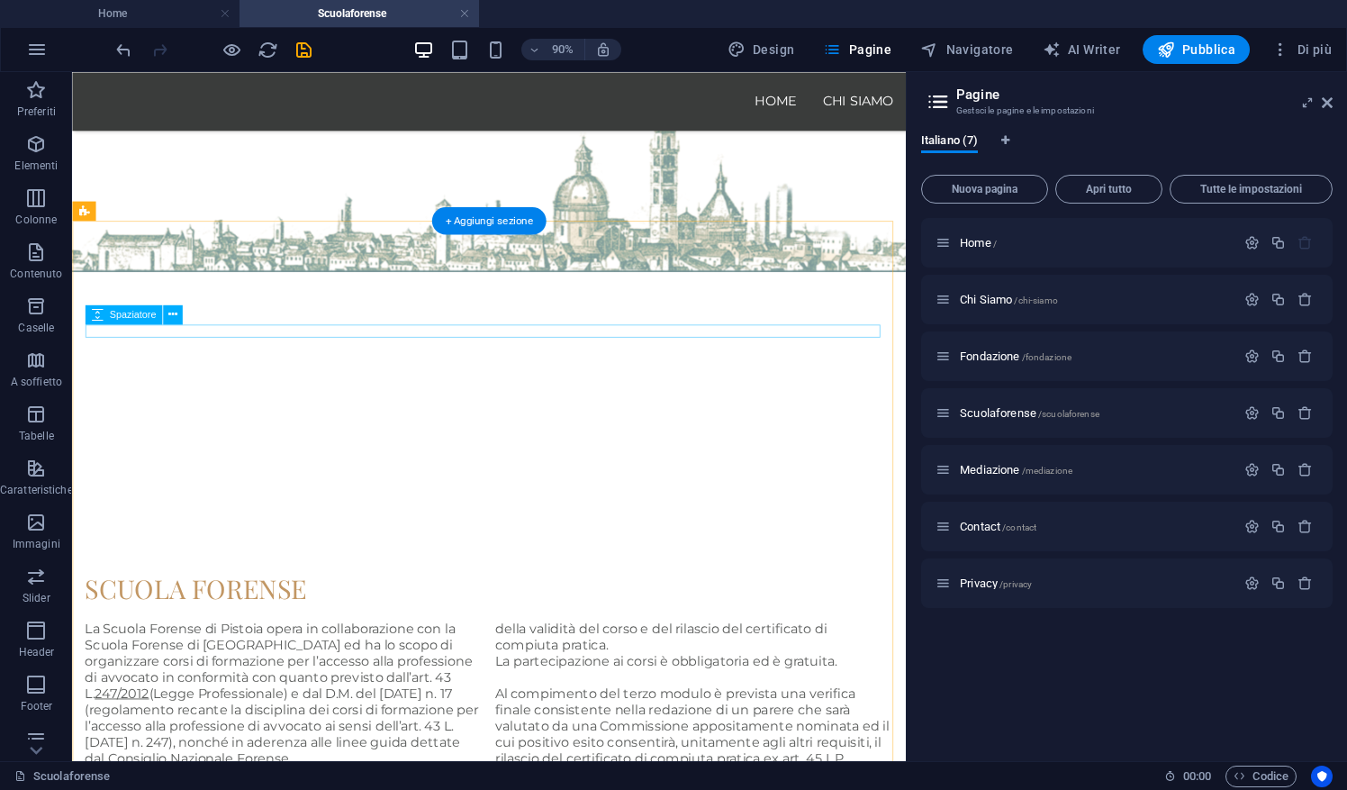
scroll to position [164, 0]
click at [257, 667] on div at bounding box center [535, 674] width 898 height 14
select select "rem"
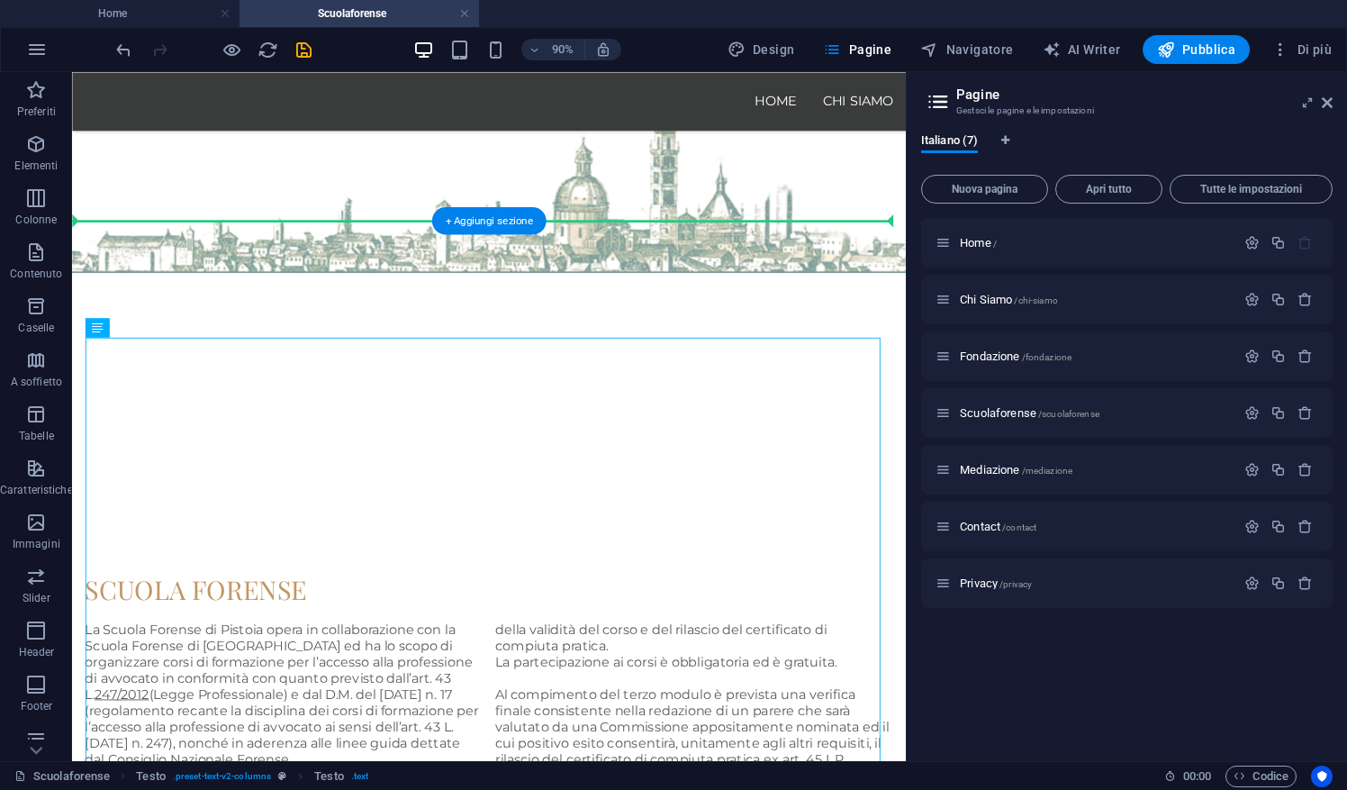
drag, startPoint x: 532, startPoint y: 372, endPoint x: 703, endPoint y: 272, distance: 197.4
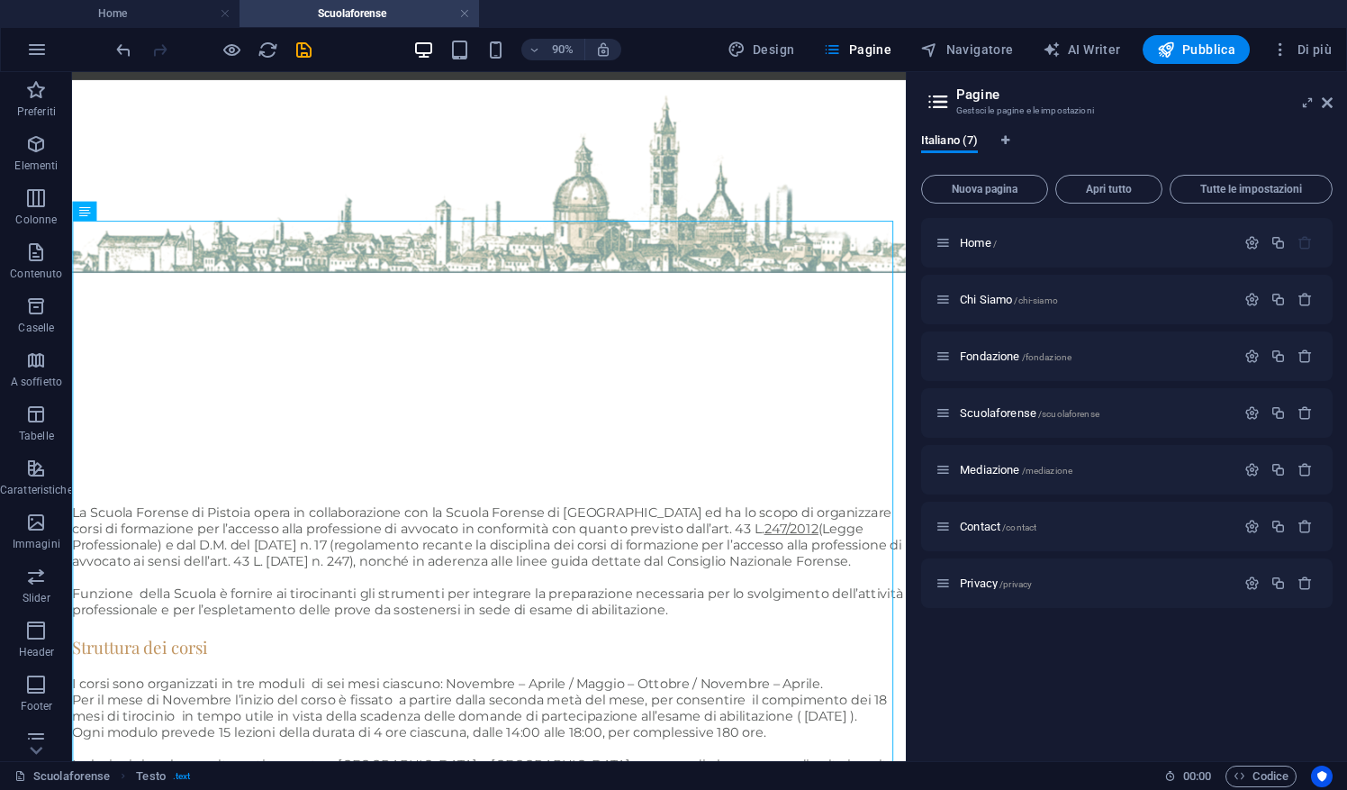
scroll to position [0, 0]
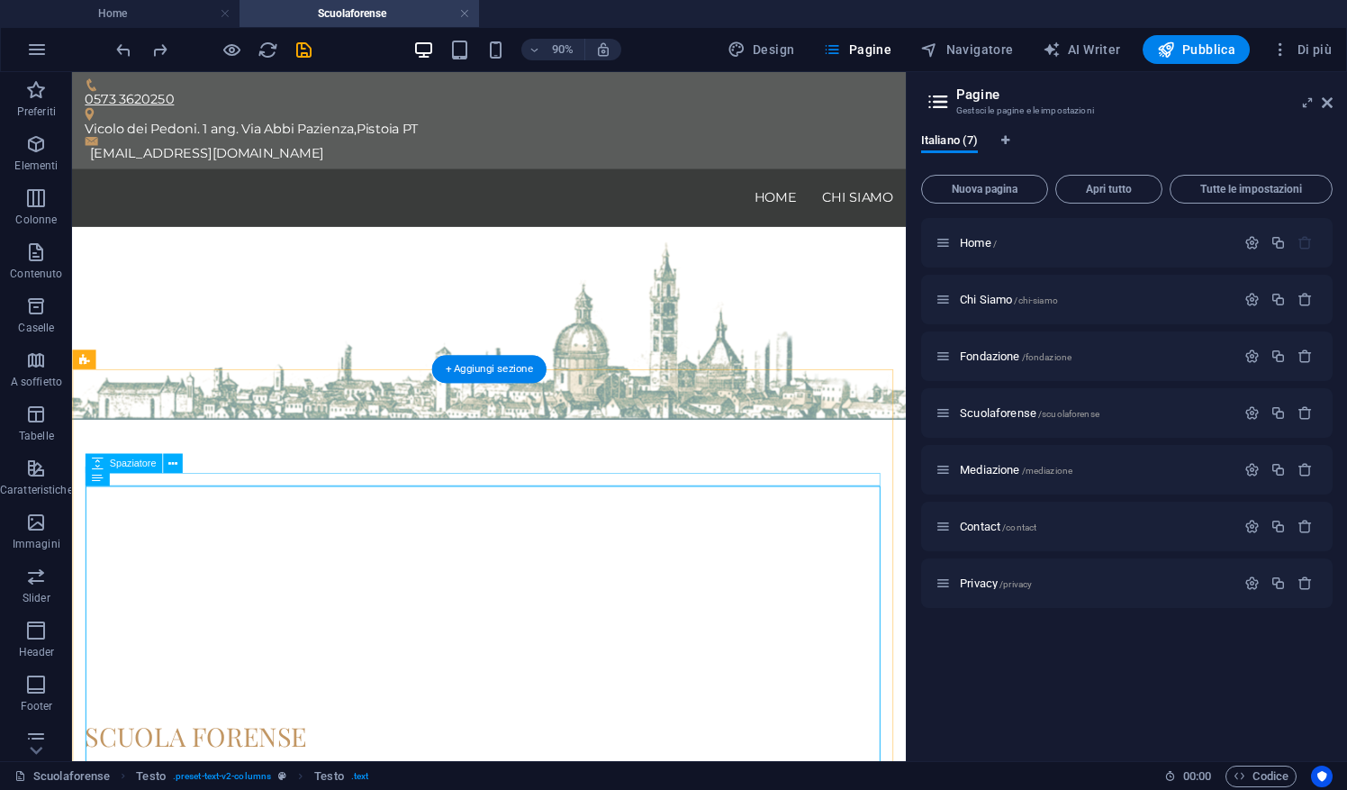
select select "rem"
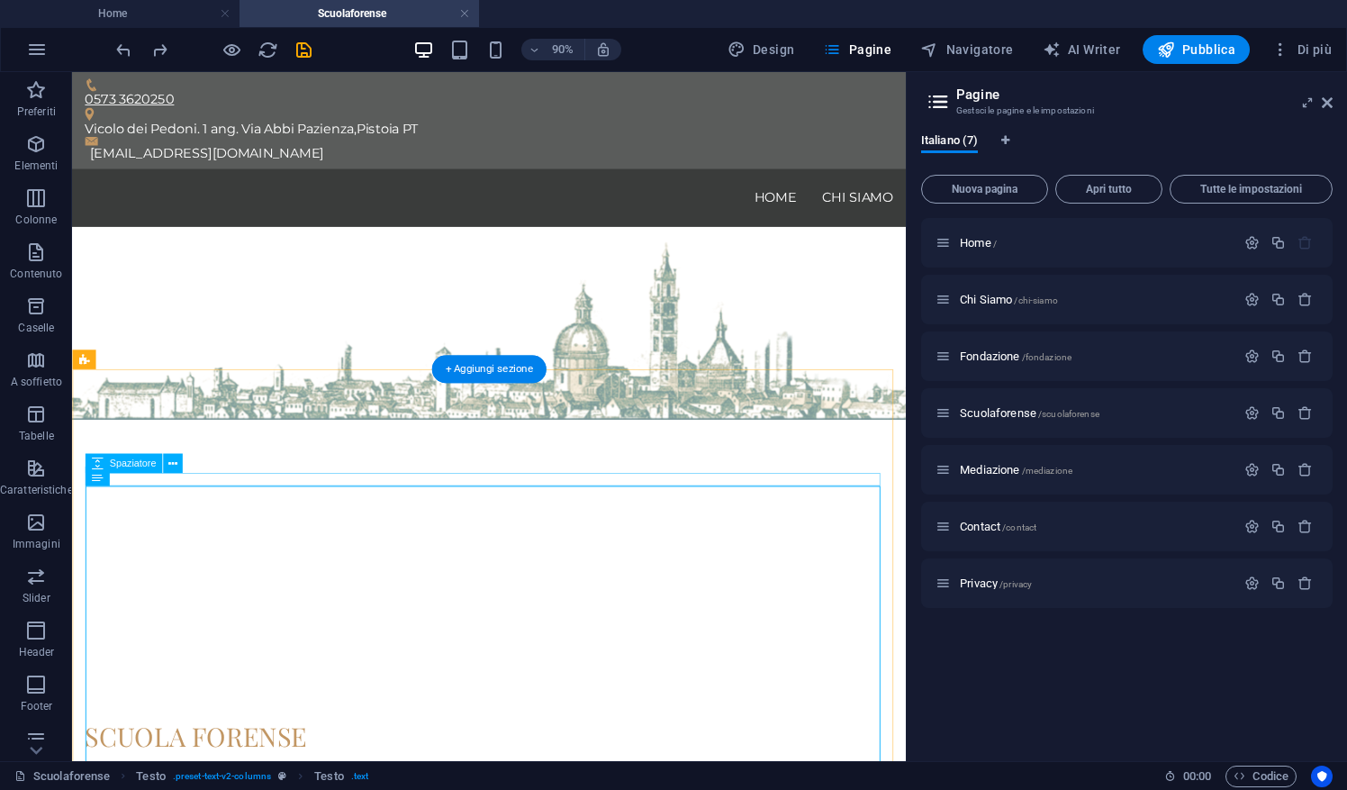
select select "rem"
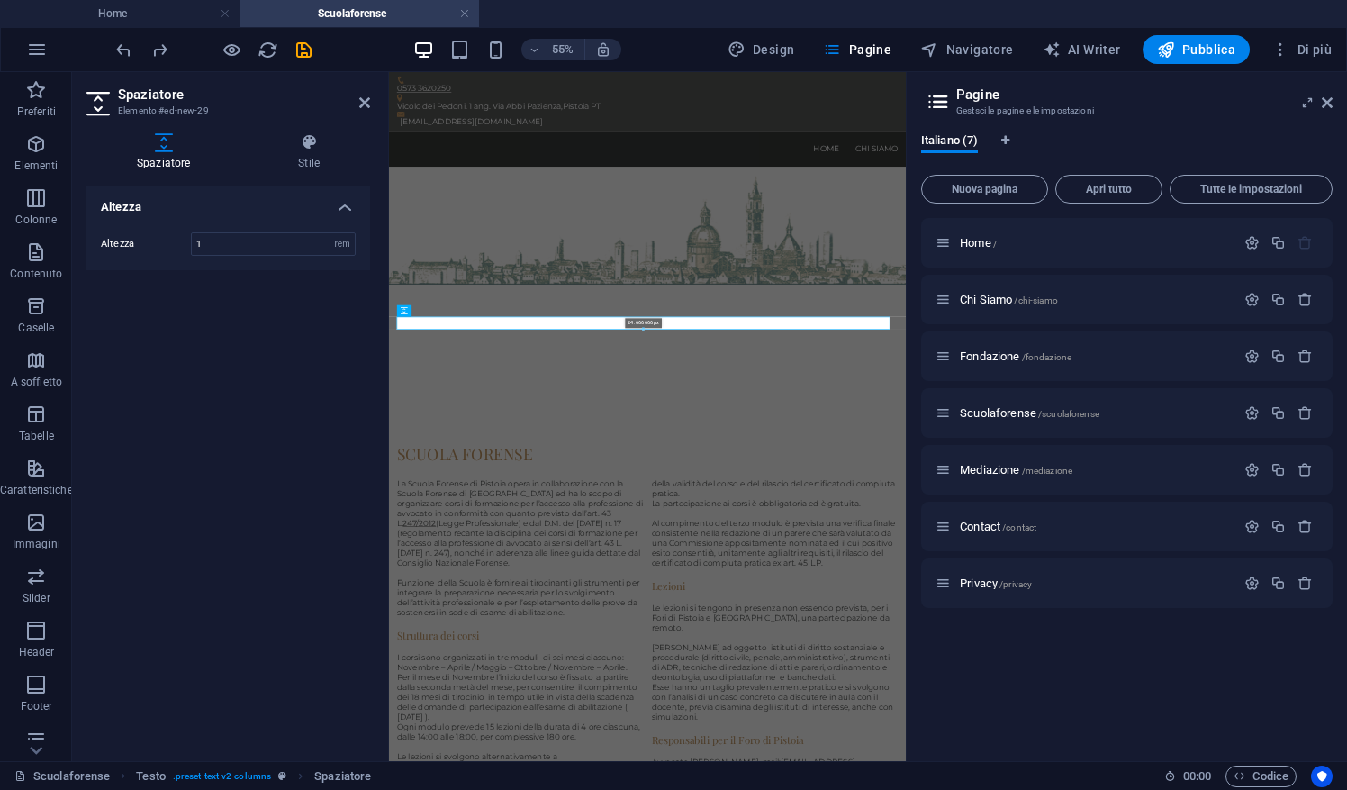
drag, startPoint x: 645, startPoint y: 324, endPoint x: 645, endPoint y: 337, distance: 12.6
click at [645, 337] on div "H2 Banner Banner Contenitore Testo Spaziatore Testo H2 Spaziatore Testo Spaziat…" at bounding box center [647, 416] width 517 height 689
type input "24"
select select "px"
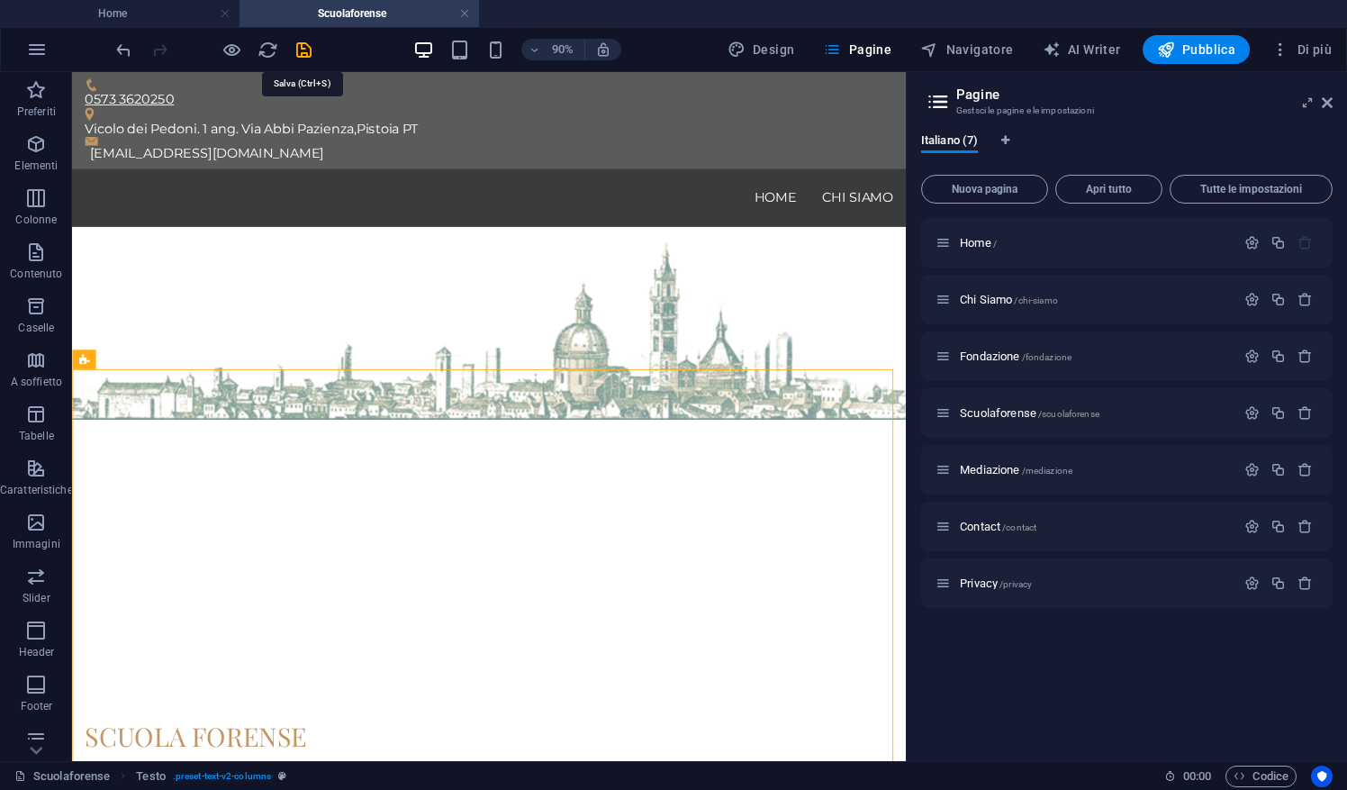
click at [310, 57] on icon "save" at bounding box center [304, 50] width 21 height 21
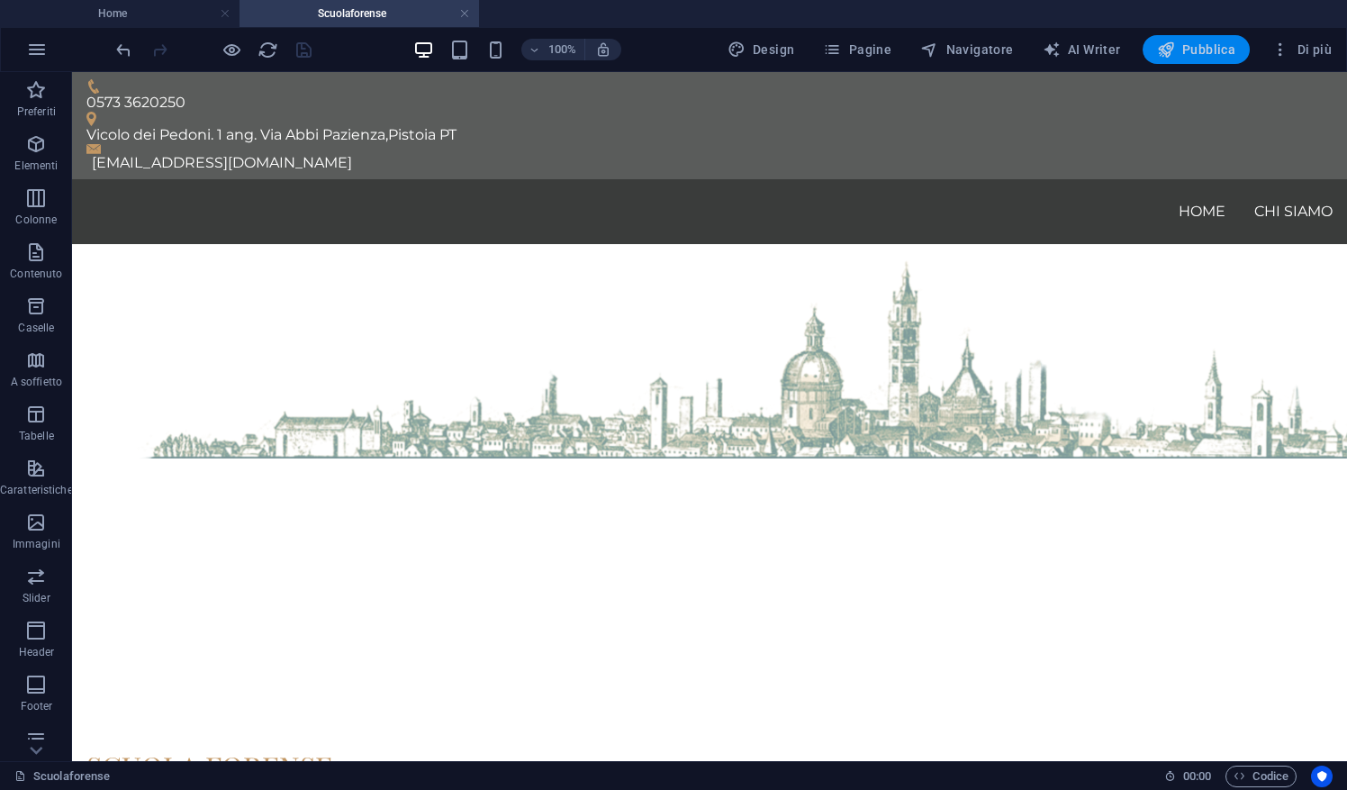
click at [1208, 57] on span "Pubblica" at bounding box center [1196, 50] width 79 height 18
